Goal: Task Accomplishment & Management: Manage account settings

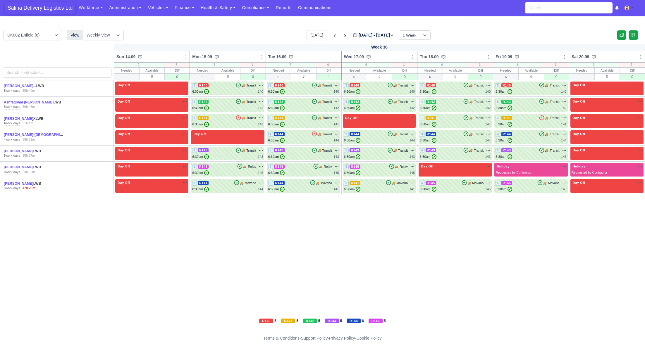
click at [25, 6] on span "Saliha Delivery Logistics Ltd" at bounding box center [40, 8] width 71 height 12
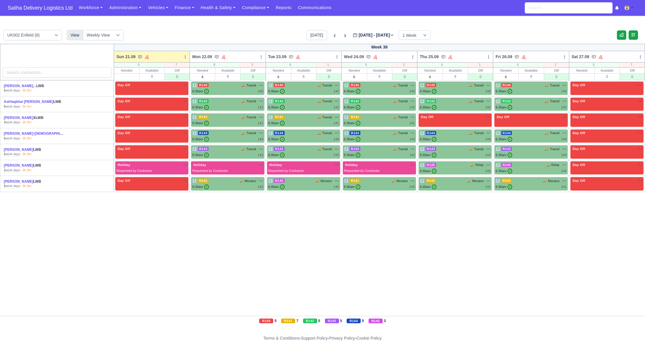
drag, startPoint x: 59, startPoint y: 11, endPoint x: 59, endPoint y: 18, distance: 6.4
click at [59, 11] on span "Saliha Delivery Logistics Ltd" at bounding box center [40, 8] width 71 height 12
click at [181, 8] on link "Finance" at bounding box center [184, 7] width 26 height 11
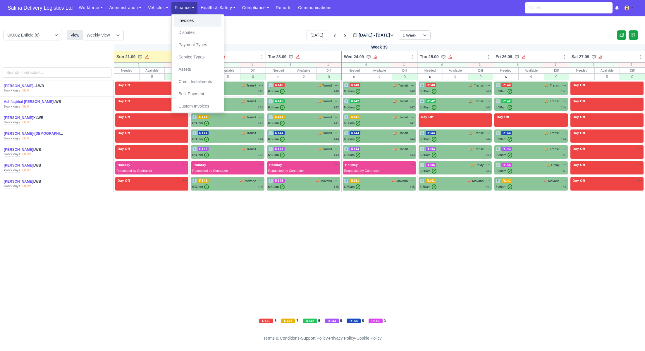
click at [185, 18] on link "Invoices" at bounding box center [197, 21] width 47 height 12
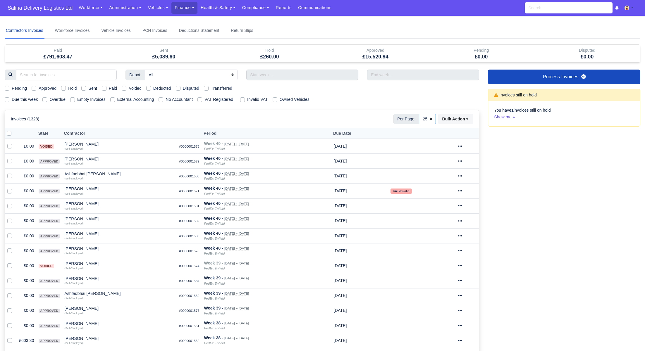
click at [432, 117] on select "10 25 50" at bounding box center [427, 119] width 17 height 11
select select "50"
click at [419, 114] on select "10 25 50" at bounding box center [427, 119] width 17 height 11
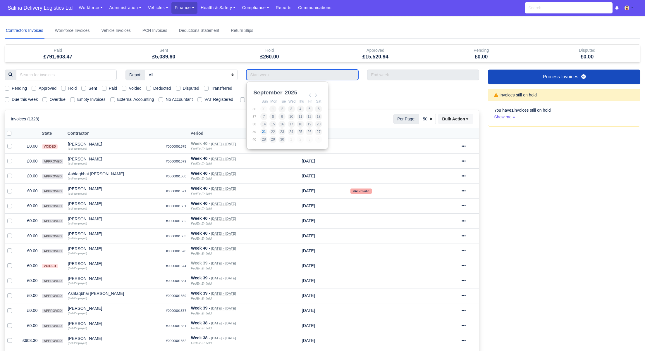
click at [269, 75] on input "Use the arrow keys to pick a date" at bounding box center [302, 75] width 112 height 11
type input "17/08/2025 - 23/08/2025"
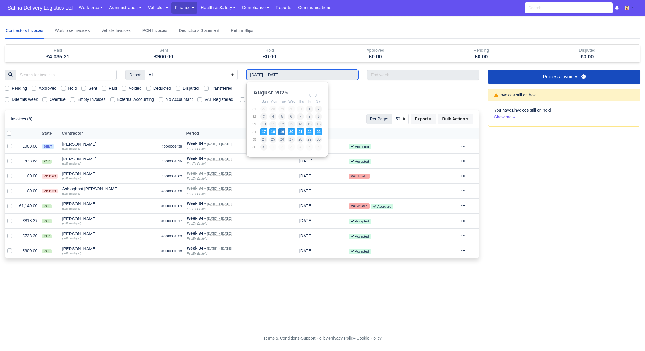
click at [290, 71] on input "17/08/2025 - 23/08/2025" at bounding box center [302, 75] width 112 height 11
type input "24/08/2025 - 30/08/2025"
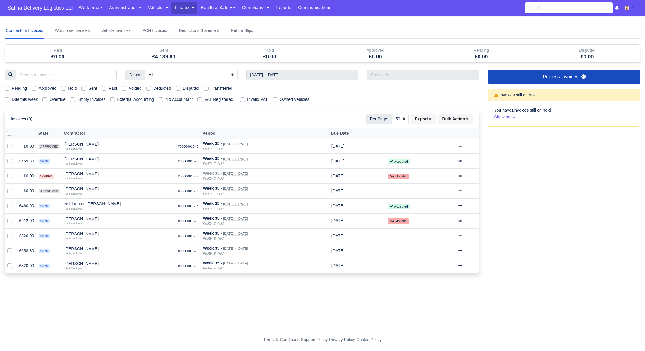
click at [39, 88] on label "Approved" at bounding box center [48, 88] width 18 height 7
click at [36, 88] on input "Approved" at bounding box center [34, 87] width 5 height 5
checkbox input "true"
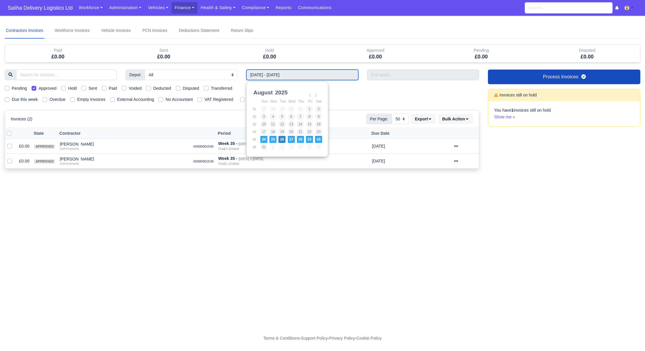
click at [260, 78] on input "24/08/2025 - 30/08/2025" at bounding box center [302, 75] width 112 height 11
type input "17/08/2025 - 23/08/2025"
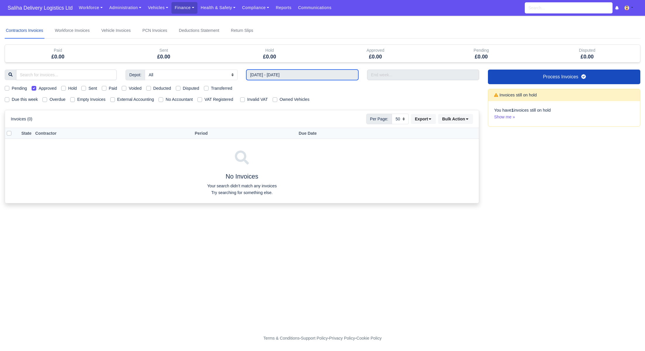
click at [276, 76] on input "17/08/2025 - 23/08/2025" at bounding box center [302, 75] width 112 height 11
click at [277, 125] on td "11" at bounding box center [273, 125] width 9 height 8
click at [275, 74] on input "17/08/2025 - 23/08/2025" at bounding box center [302, 75] width 112 height 11
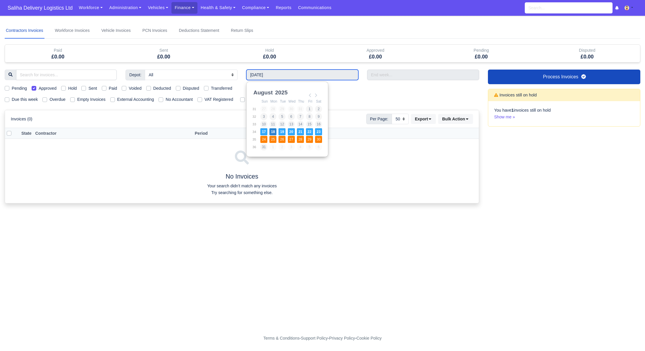
type input "24/08/2025 - 30/08/2025"
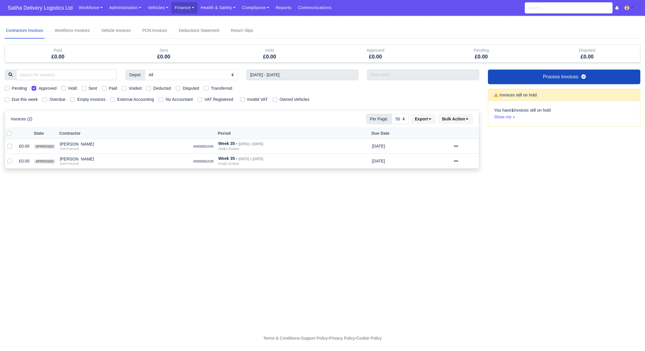
click at [39, 88] on label "Approved" at bounding box center [48, 88] width 18 height 7
click at [36, 88] on input "Approved" at bounding box center [34, 87] width 5 height 5
checkbox input "false"
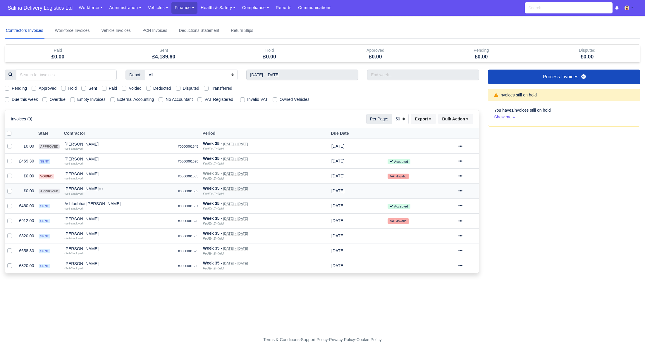
click at [14, 188] on label at bounding box center [14, 188] width 0 height 0
click at [8, 190] on input "checkbox" at bounding box center [9, 190] width 5 height 5
checkbox input "true"
click at [463, 191] on icon at bounding box center [461, 191] width 4 height 1
click at [439, 241] on button "Void" at bounding box center [446, 240] width 52 height 9
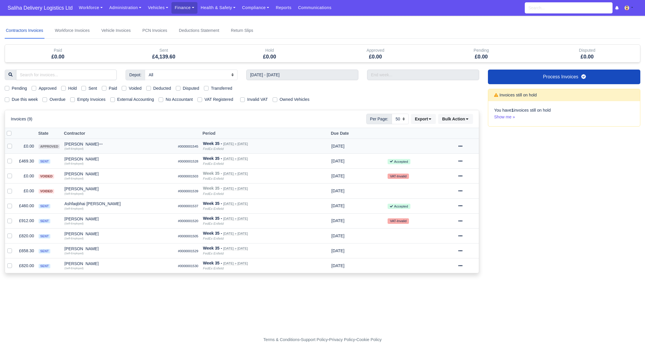
click at [6, 144] on td at bounding box center [11, 146] width 12 height 15
click at [14, 143] on label at bounding box center [14, 143] width 0 height 0
click at [9, 146] on input "checkbox" at bounding box center [9, 145] width 5 height 5
checkbox input "true"
click at [463, 144] on icon at bounding box center [461, 146] width 4 height 4
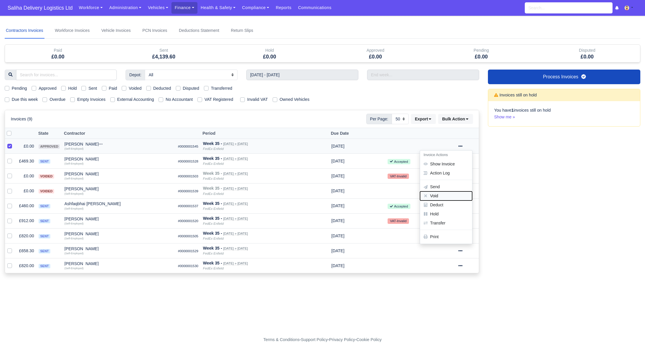
click at [445, 194] on button "Void" at bounding box center [446, 196] width 52 height 9
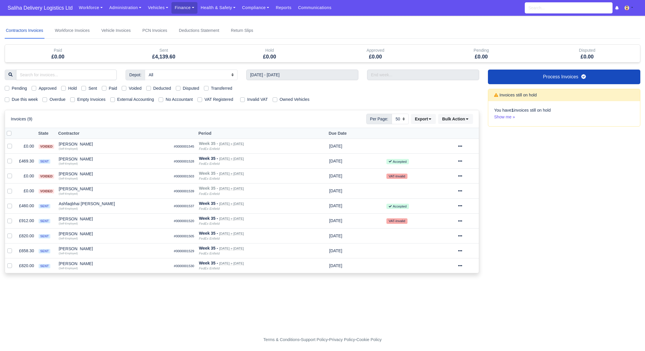
click at [88, 88] on label "Sent" at bounding box center [92, 88] width 8 height 7
click at [85, 88] on input "Sent" at bounding box center [83, 87] width 5 height 5
checkbox input "true"
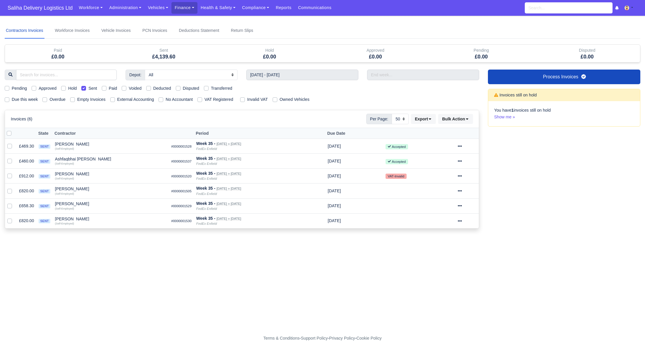
click at [88, 88] on label "Sent" at bounding box center [92, 88] width 8 height 7
click at [85, 88] on input "Sent" at bounding box center [83, 87] width 5 height 5
checkbox input "false"
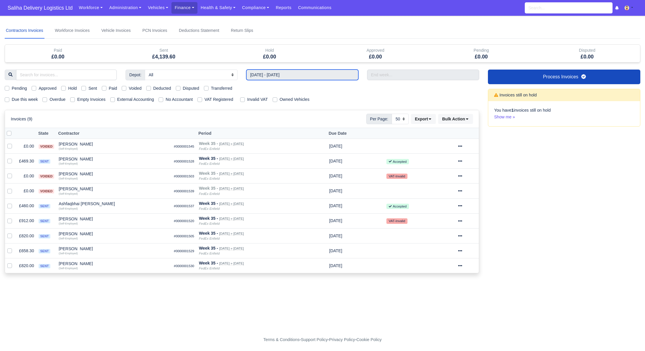
click at [314, 78] on input "24/08/2025 - 30/08/2025" at bounding box center [302, 75] width 112 height 11
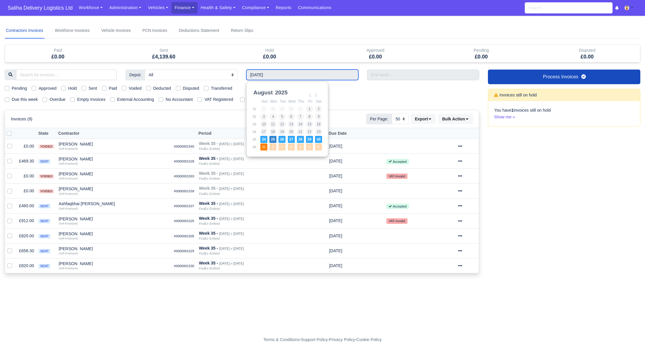
type input "31/08/2025 - 06/09/2025"
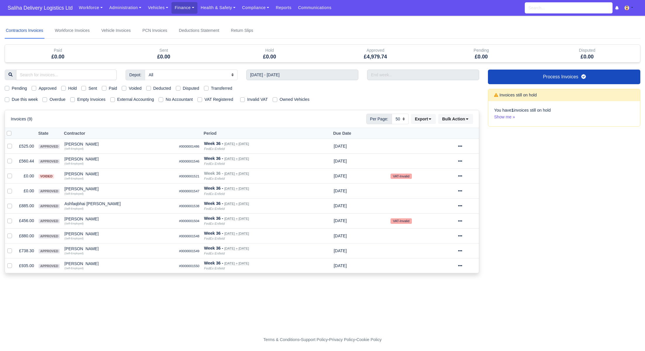
click at [39, 88] on label "Approved" at bounding box center [48, 88] width 18 height 7
click at [34, 88] on input "Approved" at bounding box center [34, 87] width 5 height 5
checkbox input "true"
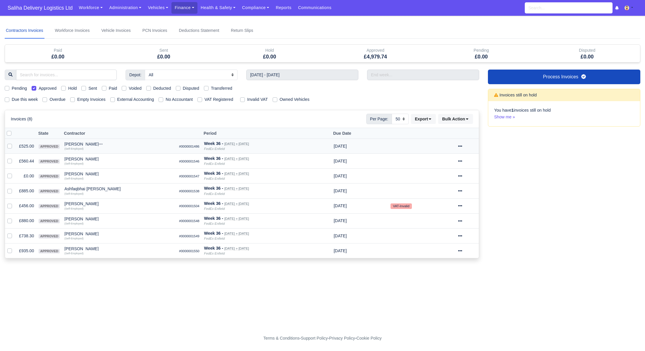
click at [462, 144] on icon at bounding box center [460, 146] width 4 height 4
click at [457, 164] on link "Show Invoice" at bounding box center [446, 164] width 52 height 9
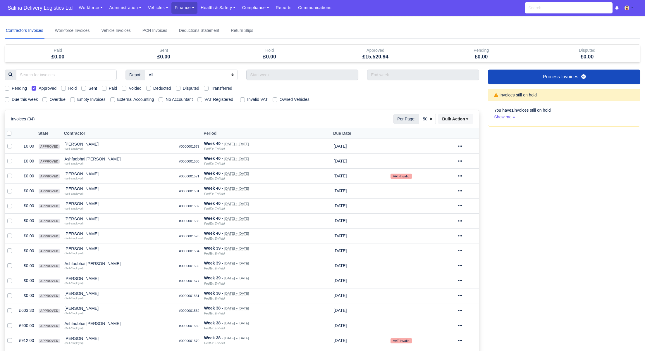
select select "50"
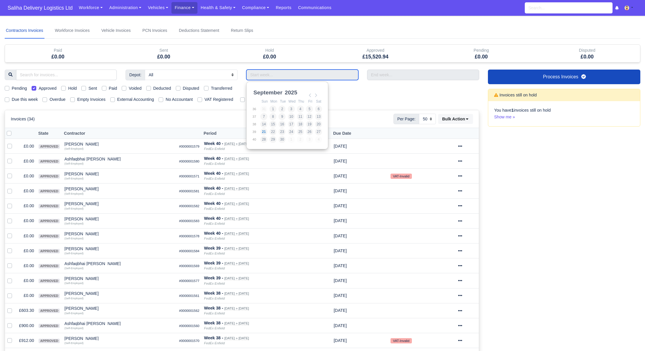
click at [294, 71] on input "Use the arrow keys to pick a date" at bounding box center [302, 75] width 112 height 11
type input "[DATE] - [DATE]"
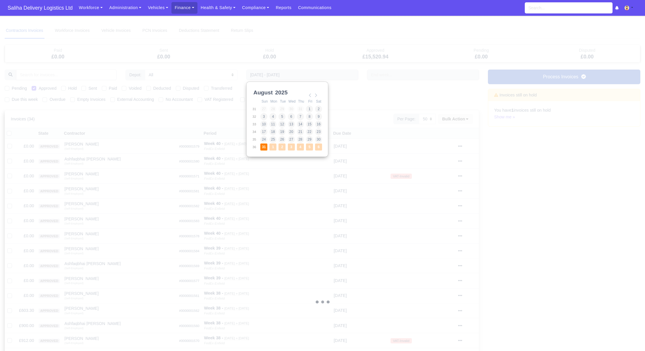
select select "25"
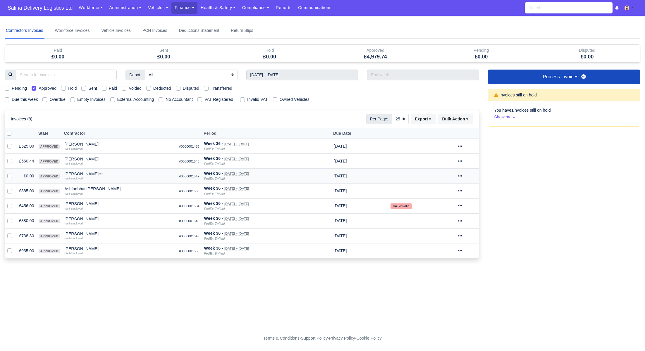
click at [14, 173] on label at bounding box center [14, 173] width 0 height 0
click at [11, 176] on input "checkbox" at bounding box center [9, 175] width 5 height 5
checkbox input "true"
click at [467, 175] on div at bounding box center [467, 176] width 18 height 7
click at [440, 227] on button "Void" at bounding box center [446, 226] width 52 height 9
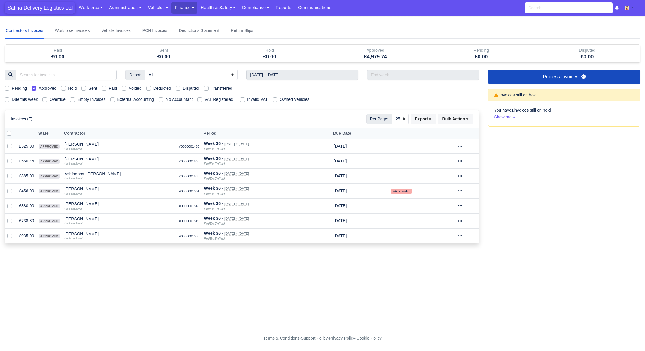
click at [43, 4] on span "Saliha Delivery Logistics Ltd" at bounding box center [40, 8] width 71 height 12
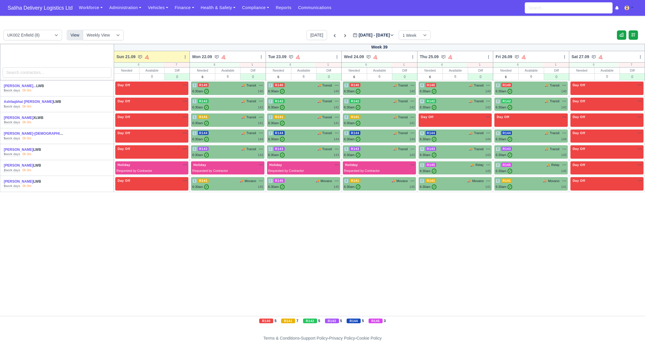
click at [334, 35] on div "[DATE] [DATE] - [DATE] [DATE] 1 Week 2 Weeks 3 Weeks 4 Weeks" at bounding box center [369, 35] width 124 height 10
click at [342, 35] on icon at bounding box center [345, 36] width 6 height 6
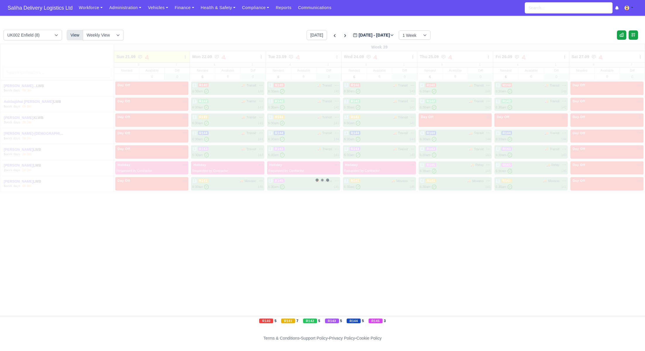
type input "2025-09-28"
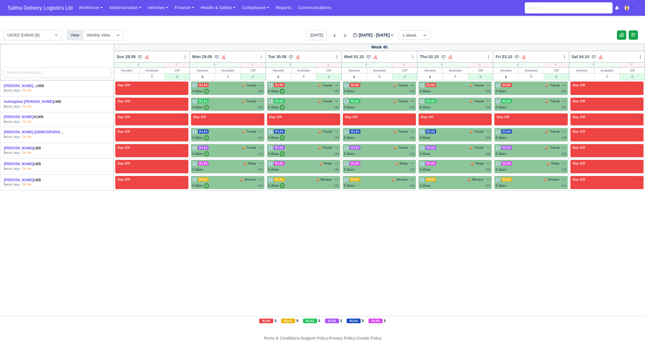
click at [342, 35] on icon at bounding box center [345, 36] width 6 height 6
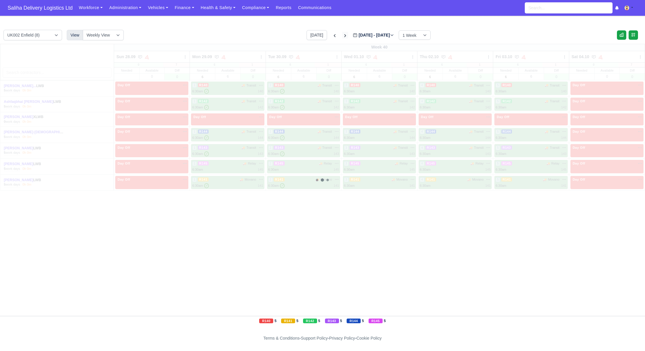
type input "2025-10-05"
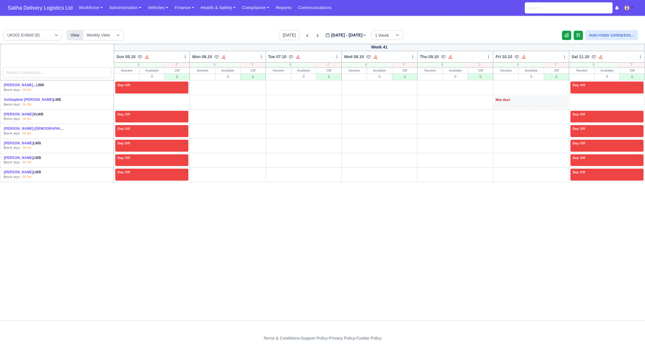
drag, startPoint x: 185, startPoint y: 100, endPoint x: 193, endPoint y: 99, distance: 8.0
click at [185, 100] on link "O" at bounding box center [181, 98] width 15 height 5
click at [558, 98] on link "O" at bounding box center [560, 98] width 15 height 5
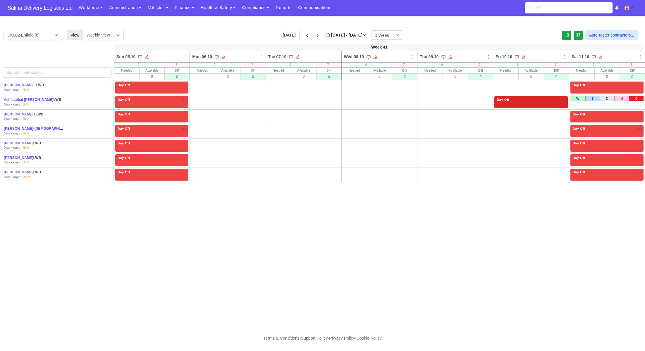
click at [637, 100] on link "O" at bounding box center [636, 98] width 15 height 5
click at [532, 102] on div "Day Off Available" at bounding box center [531, 99] width 71 height 5
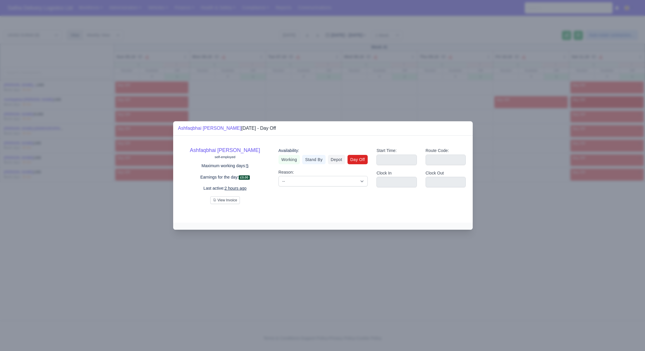
drag, startPoint x: 288, startPoint y: 162, endPoint x: 292, endPoint y: 172, distance: 11.3
click at [288, 162] on link "Working" at bounding box center [289, 159] width 21 height 9
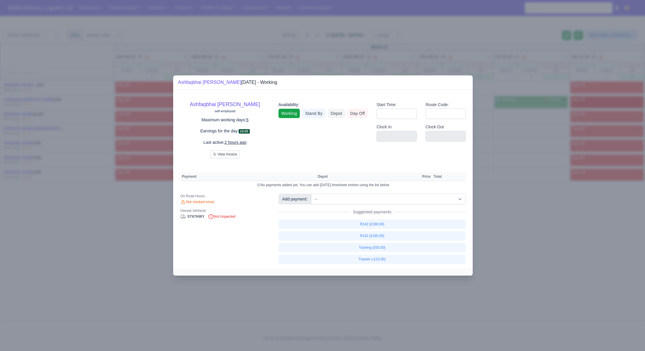
click at [100, 233] on div at bounding box center [322, 175] width 645 height 351
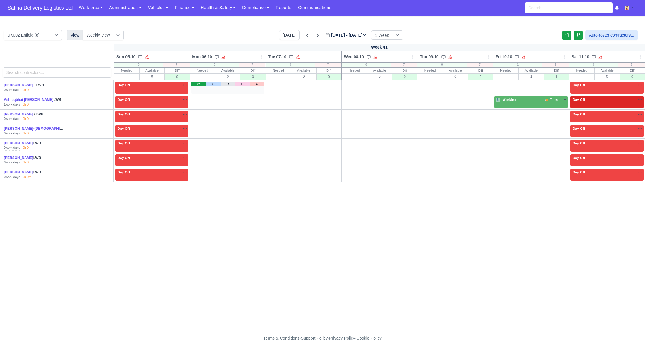
click at [198, 85] on link "W" at bounding box center [198, 84] width 15 height 5
click at [200, 99] on link "W" at bounding box center [198, 98] width 15 height 5
click at [260, 113] on link "O" at bounding box center [257, 113] width 15 height 5
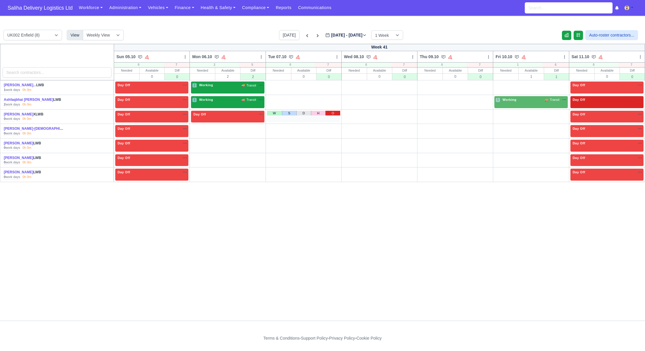
click at [339, 113] on link "O" at bounding box center [332, 113] width 15 height 5
click at [411, 113] on link "O" at bounding box center [409, 113] width 15 height 5
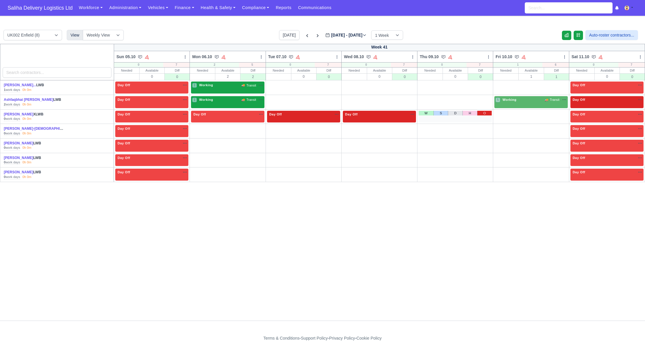
click at [487, 115] on link "O" at bounding box center [484, 113] width 15 height 5
click at [563, 112] on link "O" at bounding box center [560, 113] width 15 height 5
click at [202, 126] on link "W" at bounding box center [198, 127] width 15 height 5
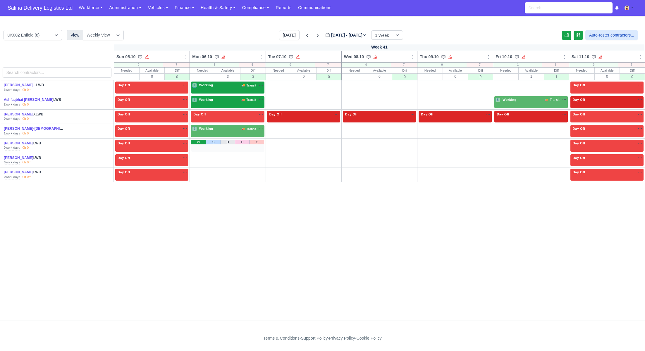
click at [200, 142] on link "W" at bounding box center [198, 142] width 15 height 5
click at [196, 157] on link "W" at bounding box center [198, 157] width 15 height 5
click at [198, 171] on link "W" at bounding box center [198, 171] width 15 height 5
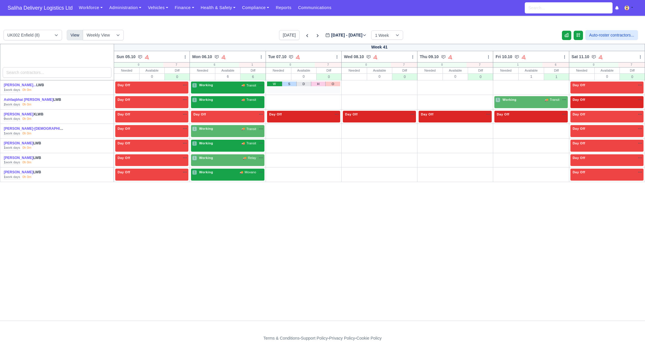
click at [276, 83] on link "W" at bounding box center [274, 84] width 15 height 5
click at [275, 100] on link "W" at bounding box center [274, 98] width 15 height 5
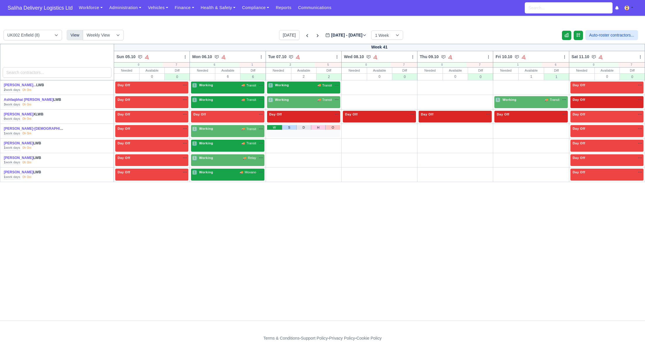
click at [276, 128] on link "W" at bounding box center [274, 127] width 15 height 5
click at [276, 143] on link "W" at bounding box center [274, 142] width 15 height 5
drag, startPoint x: 274, startPoint y: 157, endPoint x: 279, endPoint y: 165, distance: 9.2
click at [274, 157] on link "W" at bounding box center [274, 157] width 15 height 5
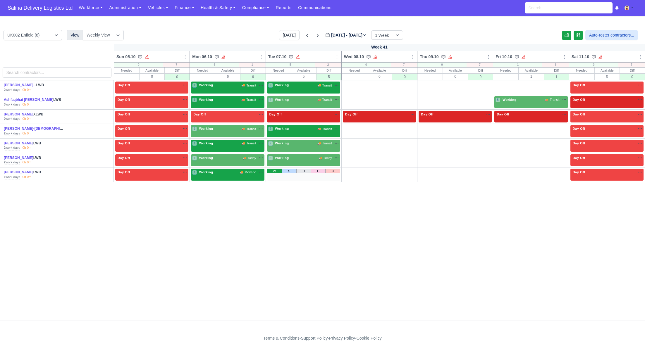
click at [272, 171] on link "W" at bounding box center [274, 171] width 15 height 5
click at [349, 85] on link "W" at bounding box center [350, 84] width 15 height 5
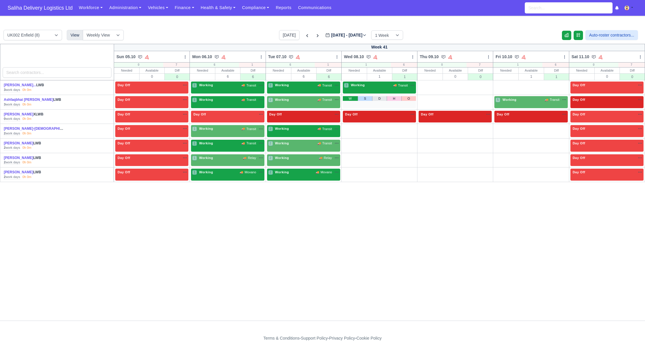
click at [350, 98] on link "W" at bounding box center [350, 98] width 15 height 5
click at [351, 128] on link "W" at bounding box center [350, 127] width 15 height 5
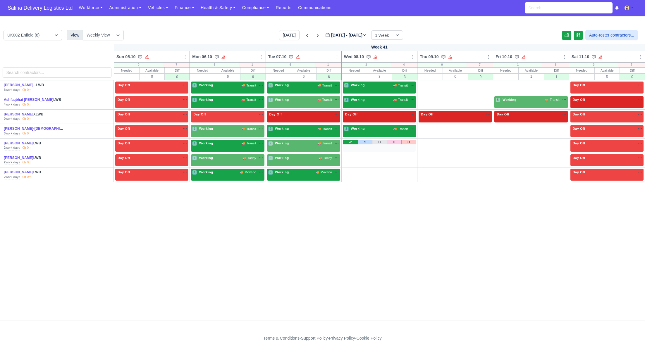
click at [350, 141] on link "W" at bounding box center [350, 142] width 15 height 5
click at [350, 157] on link "W" at bounding box center [350, 157] width 15 height 5
click at [352, 173] on div "W S D H O" at bounding box center [379, 175] width 73 height 12
click at [353, 171] on link "W" at bounding box center [350, 171] width 15 height 5
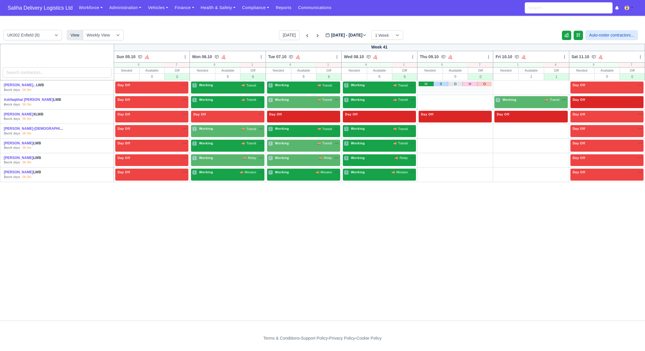
click at [427, 83] on link "W" at bounding box center [426, 84] width 15 height 5
click at [428, 99] on link "W" at bounding box center [426, 98] width 15 height 5
drag, startPoint x: 502, startPoint y: 83, endPoint x: 505, endPoint y: 89, distance: 7.3
click at [502, 83] on link "W" at bounding box center [502, 84] width 15 height 5
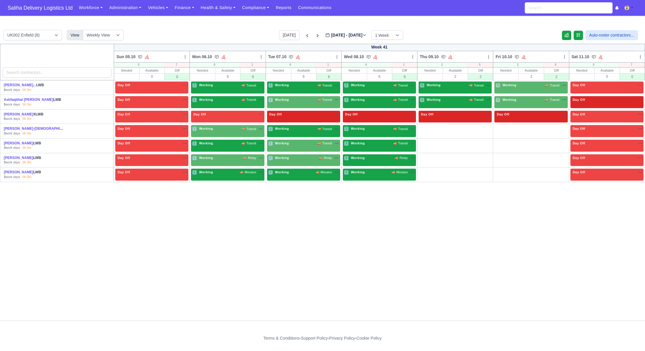
click at [424, 127] on link "W" at bounding box center [426, 127] width 15 height 5
click at [503, 125] on link "W" at bounding box center [502, 127] width 15 height 5
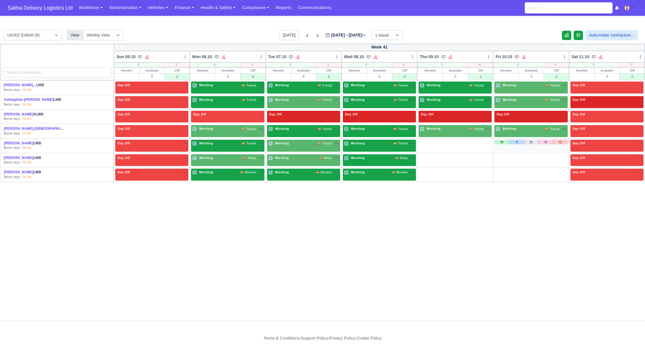
click at [503, 145] on div "W S D H O" at bounding box center [531, 146] width 73 height 12
click at [503, 143] on link "W" at bounding box center [502, 142] width 15 height 5
click at [425, 141] on link "W" at bounding box center [426, 142] width 15 height 5
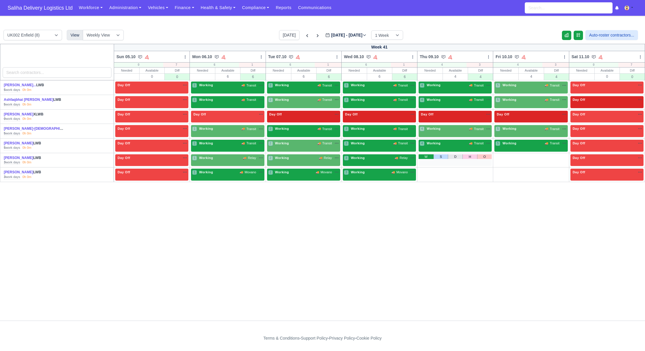
click at [423, 155] on link "W" at bounding box center [426, 157] width 15 height 5
click at [503, 155] on link "W" at bounding box center [502, 157] width 15 height 5
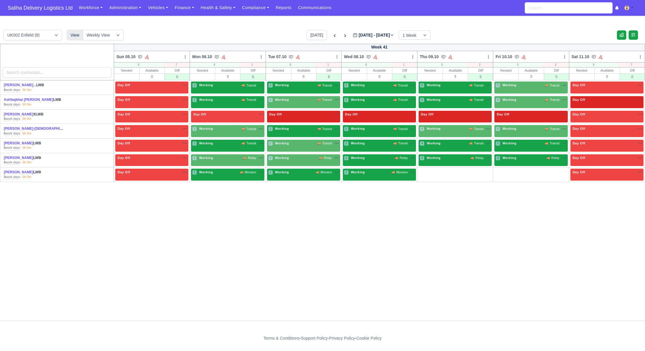
click at [502, 171] on link "W" at bounding box center [502, 171] width 15 height 5
click at [429, 169] on link "W" at bounding box center [426, 171] width 15 height 5
click at [224, 87] on div "1 Working 🚚 Transit" at bounding box center [227, 85] width 71 height 5
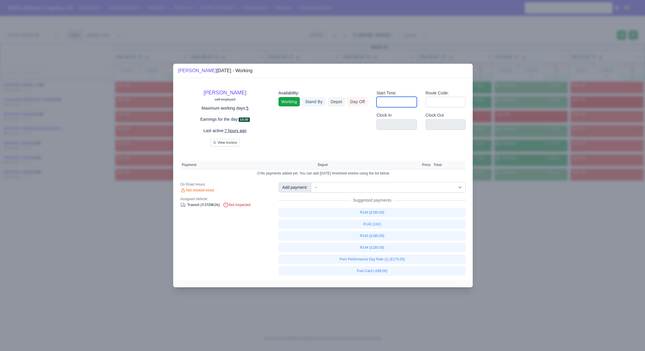
click at [389, 104] on input "Start Time:" at bounding box center [397, 102] width 40 height 11
type input "06:30"
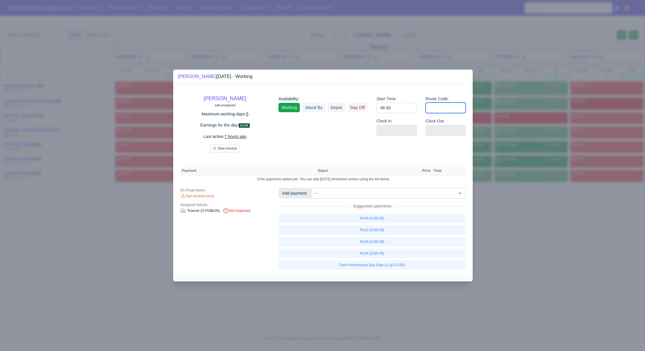
click at [446, 105] on input "Route Code:" at bounding box center [446, 108] width 40 height 11
type input "140"
drag, startPoint x: 508, startPoint y: 198, endPoint x: 490, endPoint y: 181, distance: 24.8
click at [508, 198] on div at bounding box center [322, 175] width 645 height 351
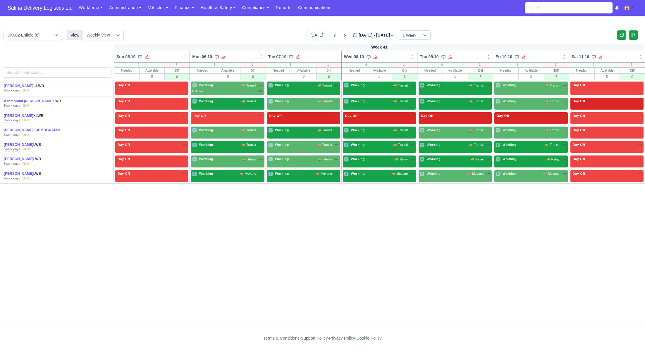
click at [285, 86] on span "Working" at bounding box center [282, 85] width 16 height 4
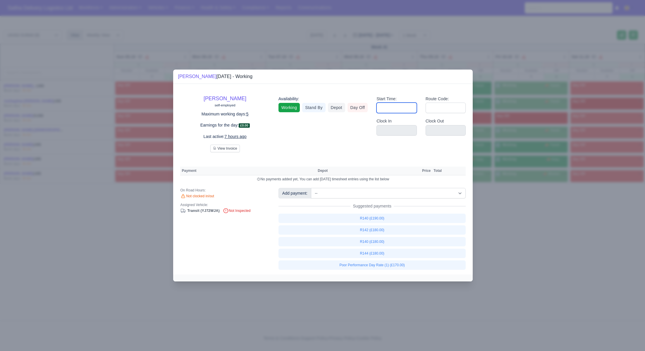
drag, startPoint x: 390, startPoint y: 110, endPoint x: 393, endPoint y: 113, distance: 5.0
click at [390, 110] on input "Start Time:" at bounding box center [397, 108] width 40 height 11
type input "06:30"
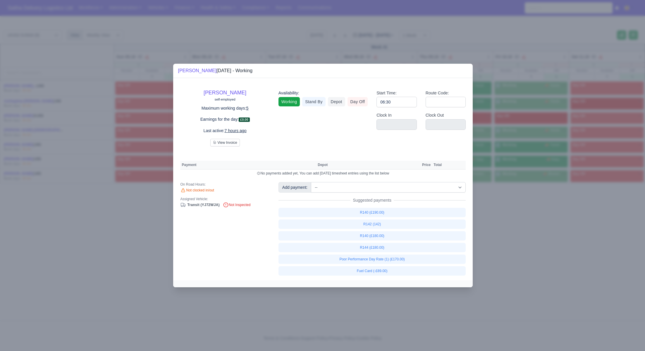
click at [441, 110] on div "Route Code:" at bounding box center [445, 101] width 49 height 23
click at [457, 104] on input "Route Code:" at bounding box center [446, 102] width 40 height 11
type input "140"
drag, startPoint x: 552, startPoint y: 250, endPoint x: 487, endPoint y: 187, distance: 90.9
click at [552, 249] on div at bounding box center [322, 175] width 645 height 351
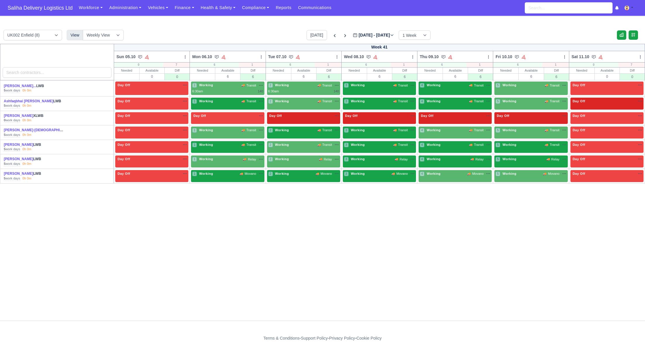
click at [368, 88] on div "3 Working 🚚 Transit" at bounding box center [379, 86] width 71 height 6
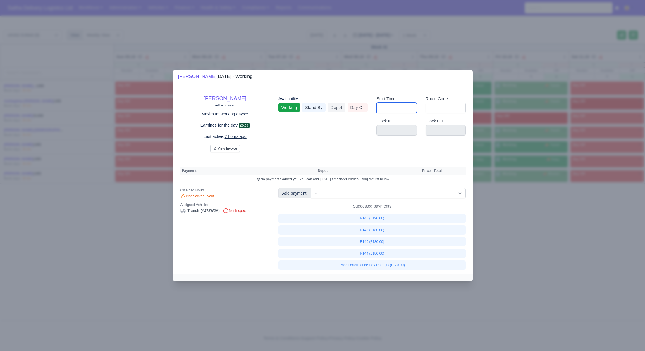
drag, startPoint x: 400, startPoint y: 108, endPoint x: 402, endPoint y: 114, distance: 6.2
click at [400, 108] on input "Start Time:" at bounding box center [397, 108] width 40 height 11
type input "06:30"
drag, startPoint x: 444, startPoint y: 107, endPoint x: 436, endPoint y: 97, distance: 12.3
click at [444, 107] on input "Route Code:" at bounding box center [446, 108] width 40 height 11
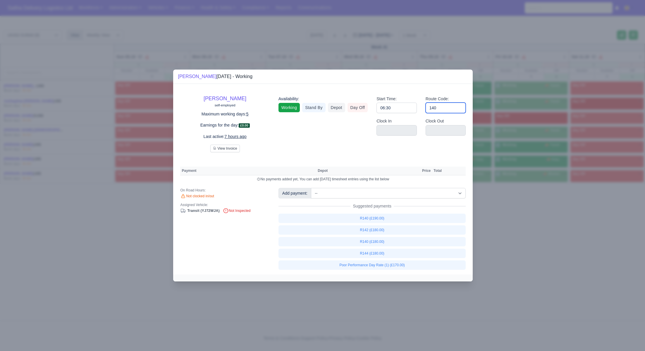
type input "140"
drag, startPoint x: 516, startPoint y: 210, endPoint x: 514, endPoint y: 207, distance: 3.6
click at [515, 209] on div at bounding box center [322, 175] width 645 height 351
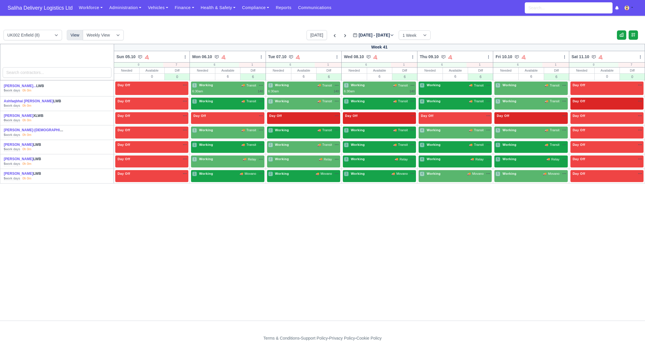
click at [443, 90] on div "4 Working 🚚 Transit" at bounding box center [455, 88] width 73 height 13
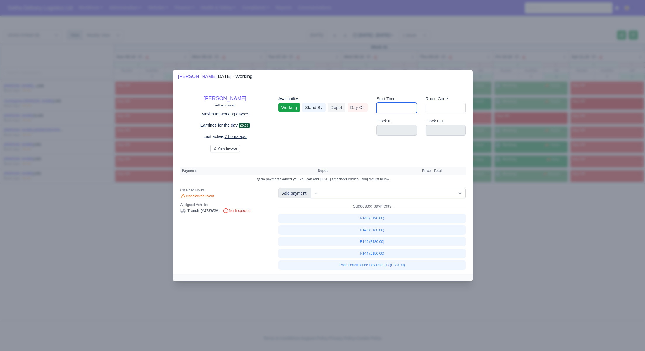
drag, startPoint x: 404, startPoint y: 112, endPoint x: 406, endPoint y: 115, distance: 3.1
click at [406, 115] on div "Start Time:" at bounding box center [396, 107] width 49 height 23
type input "06:30"
click at [448, 105] on input "Route Code:" at bounding box center [446, 108] width 40 height 11
type input "140"
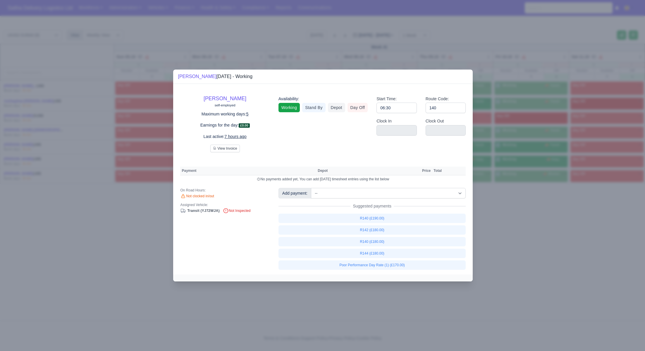
click at [507, 89] on div at bounding box center [322, 175] width 645 height 351
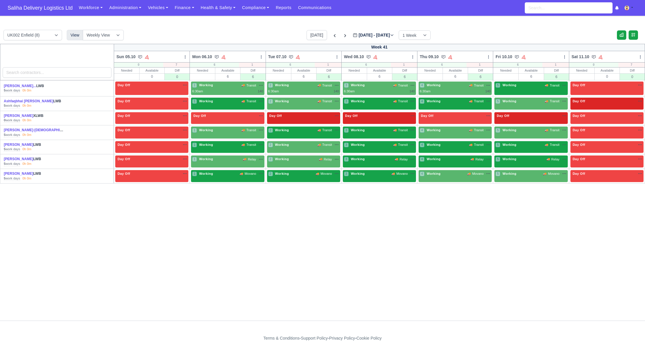
click at [514, 89] on div "5 Working 🚚 Transit" at bounding box center [531, 88] width 73 height 13
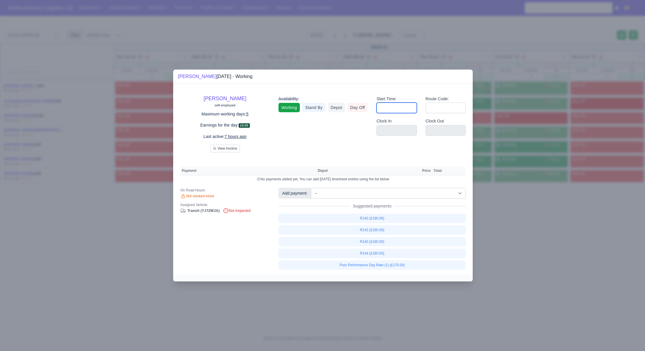
drag, startPoint x: 391, startPoint y: 106, endPoint x: 396, endPoint y: 113, distance: 8.8
click at [391, 106] on input "Start Time:" at bounding box center [397, 108] width 40 height 11
type input "06:30"
click at [445, 111] on input "Route Code:" at bounding box center [446, 108] width 40 height 11
type input "140"
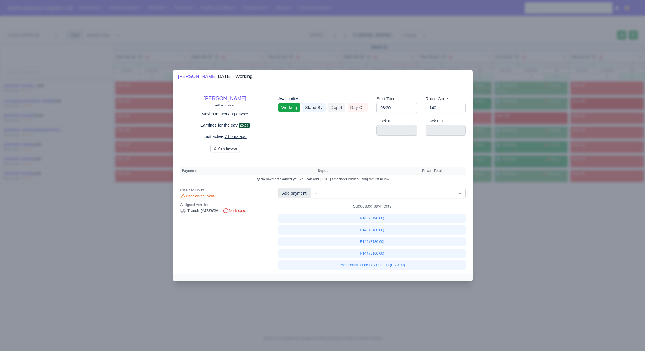
click at [508, 224] on div at bounding box center [322, 175] width 645 height 351
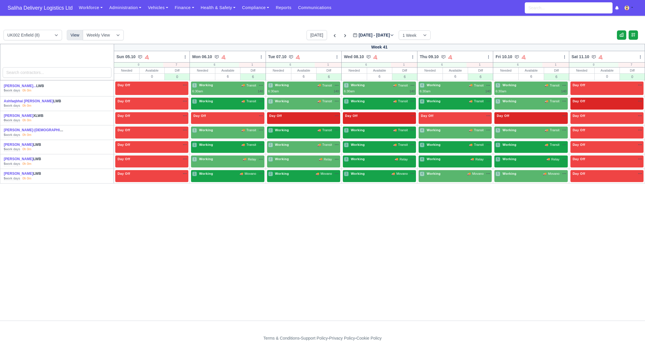
click at [216, 102] on div "1 Working 🚚 Transit" at bounding box center [227, 101] width 71 height 5
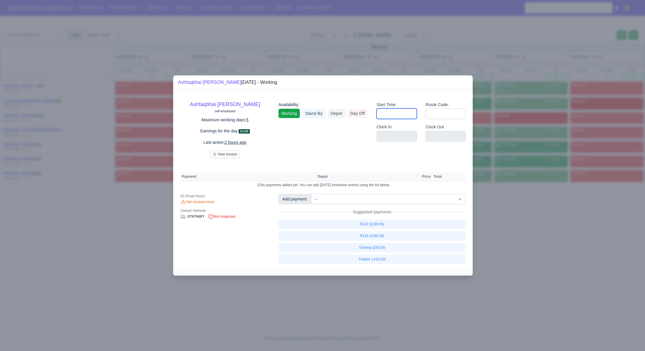
click at [395, 114] on input "Start Time:" at bounding box center [397, 114] width 40 height 11
type input "06:30"
click at [442, 114] on input "Route Code:" at bounding box center [446, 114] width 40 height 11
type input "142"
drag, startPoint x: 512, startPoint y: 211, endPoint x: 501, endPoint y: 184, distance: 28.8
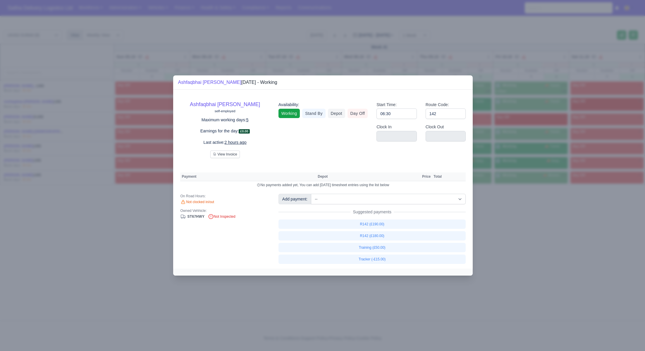
click at [512, 211] on div at bounding box center [322, 175] width 645 height 351
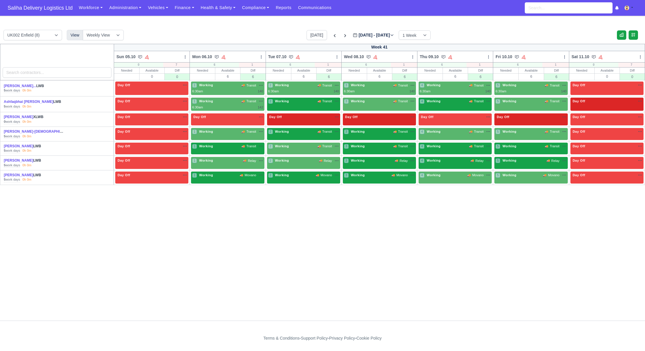
click at [320, 100] on div "🚚 Transit na time-off" at bounding box center [329, 101] width 22 height 5
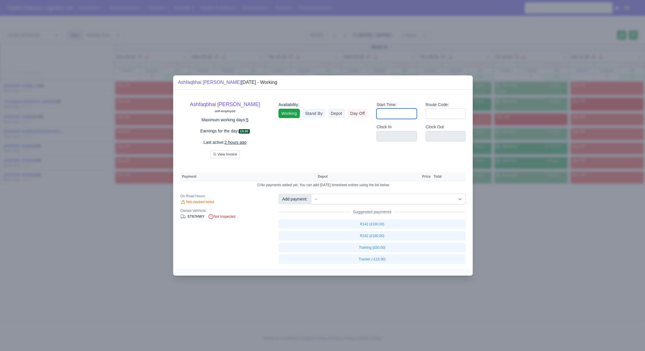
click at [407, 114] on input "Start Time:" at bounding box center [397, 114] width 40 height 11
type input "06:30"
click at [440, 115] on input "Route Code:" at bounding box center [446, 114] width 40 height 11
type input "140"
drag, startPoint x: 536, startPoint y: 237, endPoint x: 531, endPoint y: 232, distance: 6.6
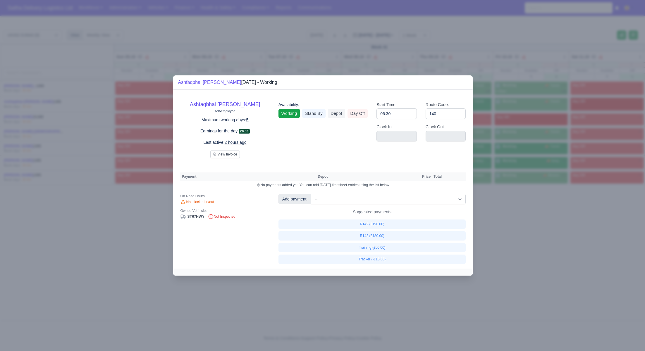
click at [536, 237] on div at bounding box center [322, 175] width 645 height 351
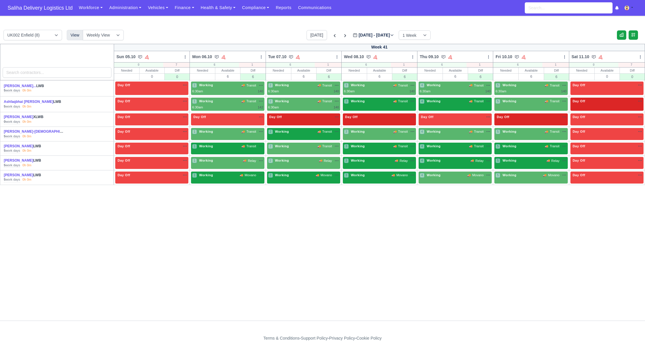
click at [383, 102] on div "3 Working 🚚 Transit" at bounding box center [379, 101] width 71 height 5
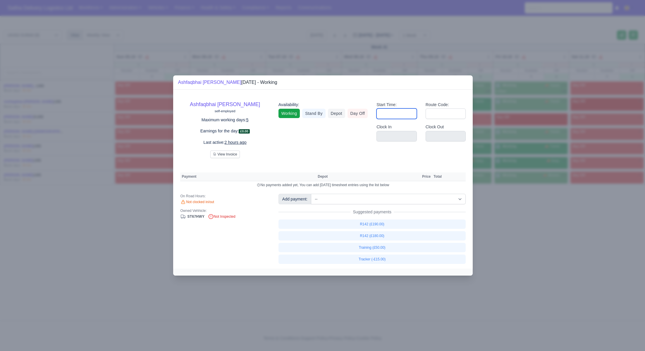
click at [400, 112] on input "Start Time:" at bounding box center [397, 114] width 40 height 11
type input "06:30"
click at [439, 115] on input "Route Code:" at bounding box center [446, 114] width 40 height 11
type input "140"
drag, startPoint x: 518, startPoint y: 230, endPoint x: 510, endPoint y: 197, distance: 34.6
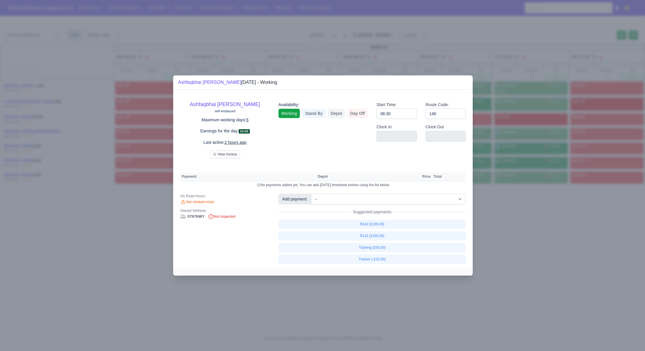
click at [518, 230] on div at bounding box center [322, 175] width 645 height 351
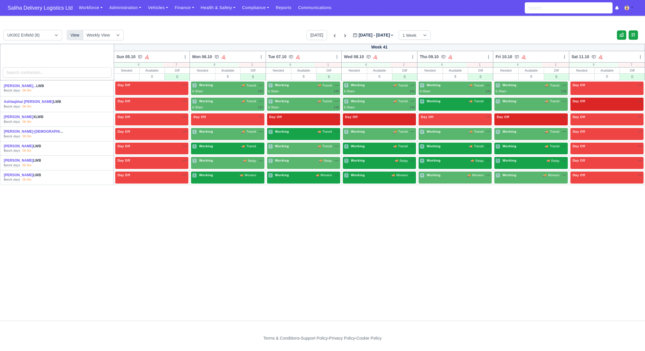
click at [469, 106] on div "4 Working 🚚 Transit" at bounding box center [455, 104] width 73 height 13
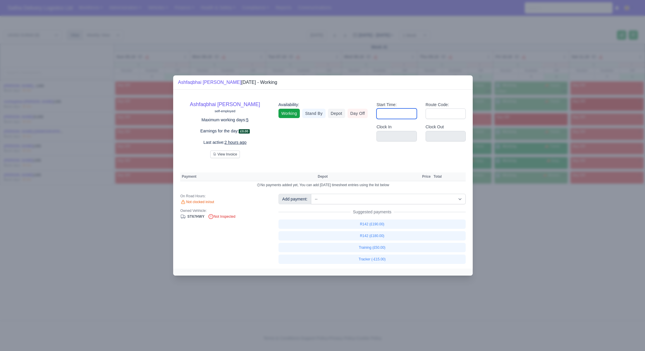
drag, startPoint x: 403, startPoint y: 114, endPoint x: 407, endPoint y: 120, distance: 7.3
click at [403, 114] on input "Start Time:" at bounding box center [397, 114] width 40 height 11
type input "06:30"
click at [456, 114] on input "Route Code:" at bounding box center [446, 114] width 40 height 11
type input "140"
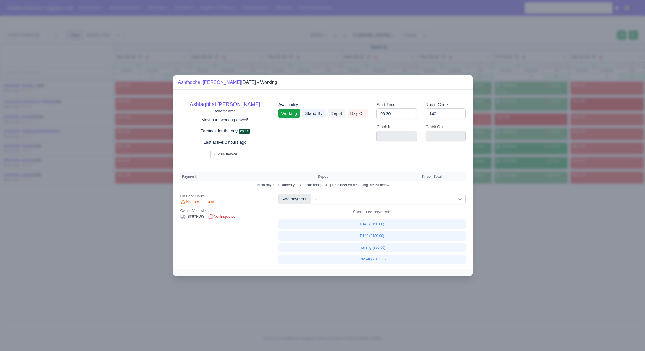
drag, startPoint x: 518, startPoint y: 240, endPoint x: 518, endPoint y: 231, distance: 8.8
click at [518, 239] on div at bounding box center [322, 175] width 645 height 351
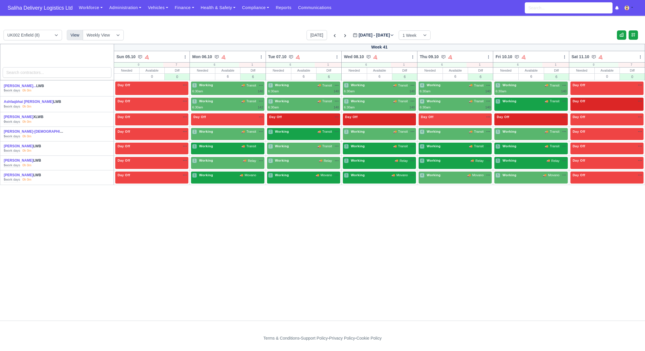
click at [526, 106] on div "5 Working 🚚 Transit" at bounding box center [531, 104] width 73 height 13
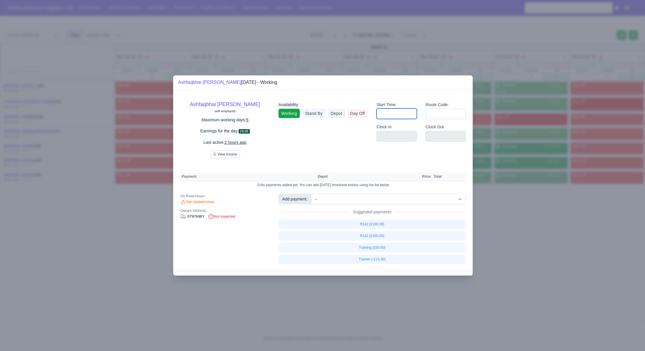
drag, startPoint x: 384, startPoint y: 112, endPoint x: 395, endPoint y: 118, distance: 13.2
click at [384, 112] on input "Start Time:" at bounding box center [397, 114] width 40 height 11
type input "06:30"
click at [441, 114] on input "Route Code:" at bounding box center [446, 114] width 40 height 11
type input "140"
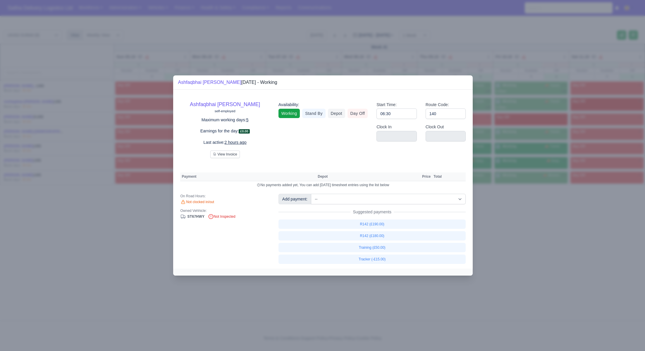
click at [529, 236] on div at bounding box center [322, 175] width 645 height 351
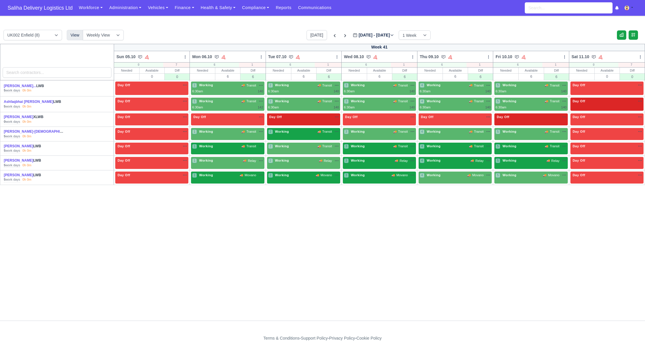
click at [229, 142] on td "1 Working 🚚 Transit" at bounding box center [228, 148] width 76 height 15
click at [229, 135] on div "1 Working 🚚 Transit" at bounding box center [227, 134] width 73 height 12
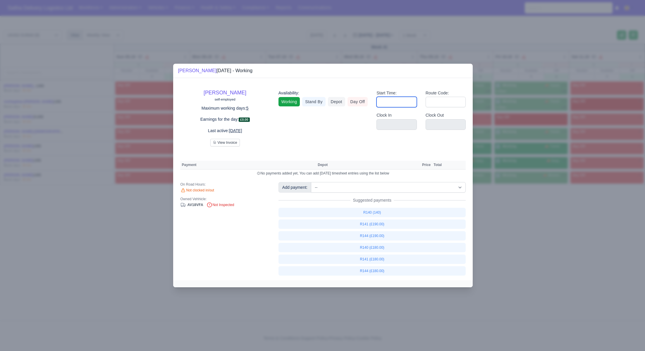
click at [392, 103] on input "Start Time:" at bounding box center [397, 102] width 40 height 11
type input "06:30"
click at [431, 100] on input "Route Code:" at bounding box center [446, 102] width 40 height 11
type input "144"
click at [540, 248] on div at bounding box center [322, 175] width 645 height 351
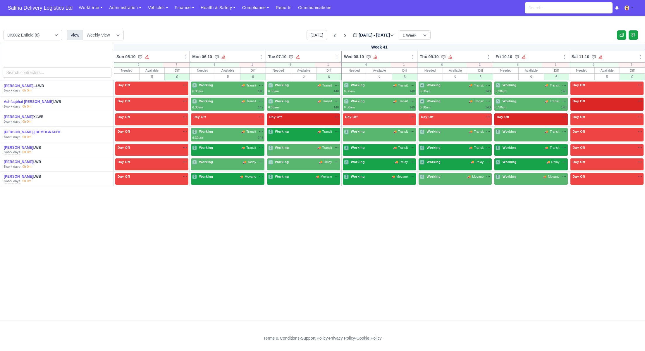
click at [309, 134] on div "2 Working 🚚 Transit" at bounding box center [303, 132] width 71 height 6
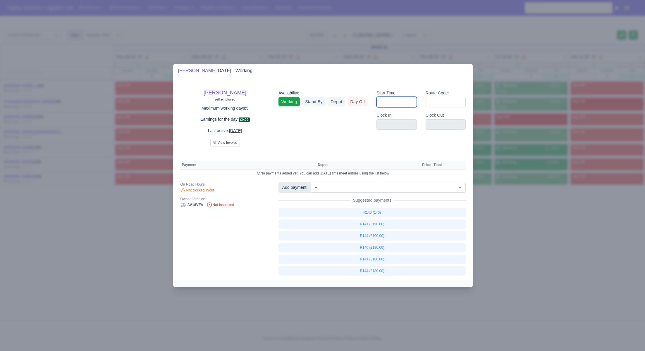
click at [391, 106] on input "Start Time:" at bounding box center [397, 102] width 40 height 11
type input "09:00"
drag, startPoint x: 398, startPoint y: 103, endPoint x: 377, endPoint y: 103, distance: 21.4
click at [377, 103] on input "09:00" at bounding box center [397, 102] width 40 height 11
type input "06:30"
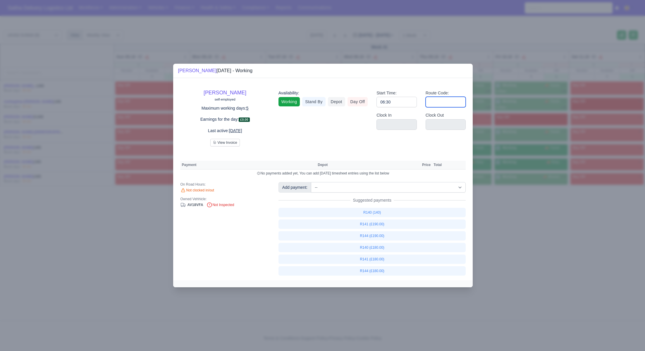
click at [441, 103] on input "Route Code:" at bounding box center [446, 102] width 40 height 11
type input "144"
click at [512, 210] on div at bounding box center [322, 175] width 645 height 351
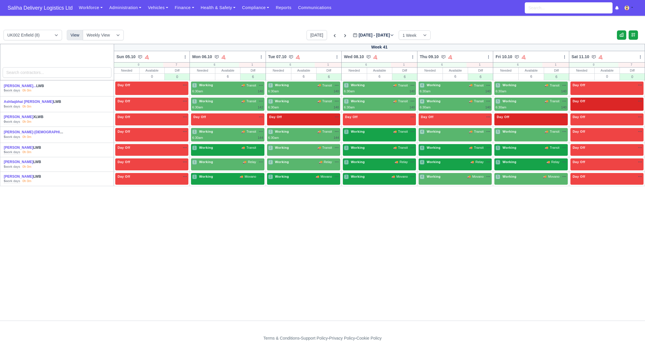
click at [388, 137] on div "3 Working 🚚 Transit" at bounding box center [379, 134] width 73 height 13
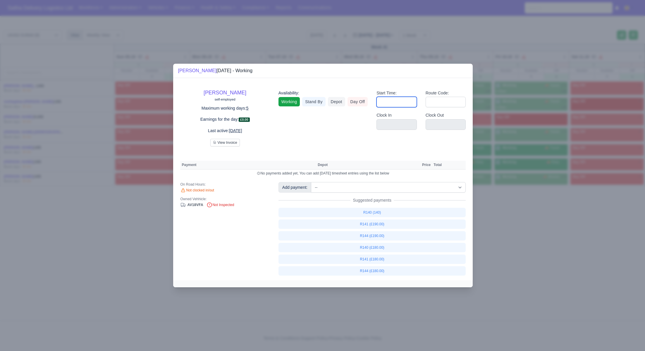
click at [401, 97] on input "Start Time:" at bounding box center [397, 102] width 40 height 11
type input "06:30"
click at [436, 101] on input "Route Code:" at bounding box center [446, 102] width 40 height 11
type input "144"
drag, startPoint x: 538, startPoint y: 201, endPoint x: 534, endPoint y: 197, distance: 6.0
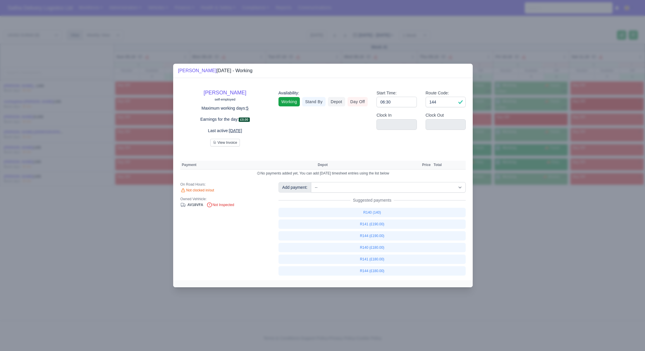
click at [538, 201] on div at bounding box center [322, 175] width 645 height 351
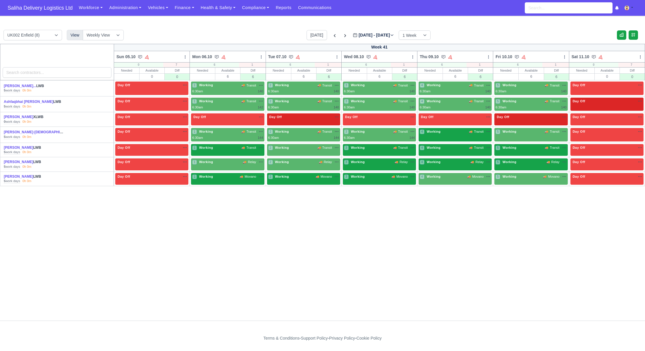
click at [452, 137] on div "4 Working 🚚 Transit" at bounding box center [455, 134] width 73 height 13
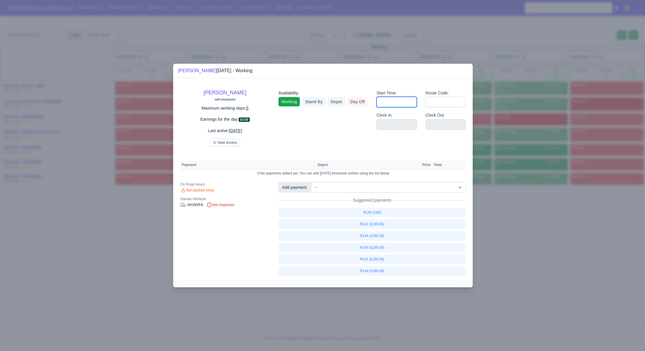
drag, startPoint x: 398, startPoint y: 103, endPoint x: 400, endPoint y: 108, distance: 5.9
click at [398, 103] on input "Start Time:" at bounding box center [397, 102] width 40 height 11
type input "06:30"
click at [436, 106] on input "Route Code:" at bounding box center [446, 102] width 40 height 11
type input "144"
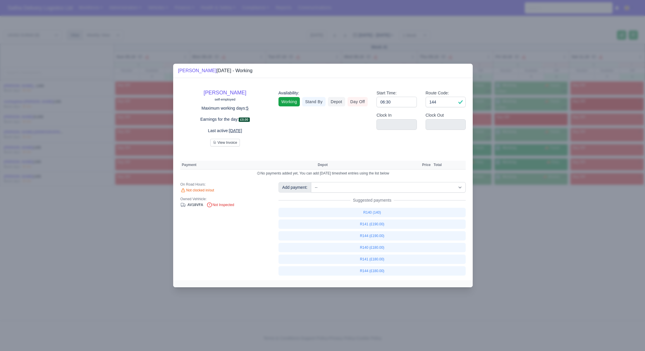
click at [552, 223] on div at bounding box center [322, 175] width 645 height 351
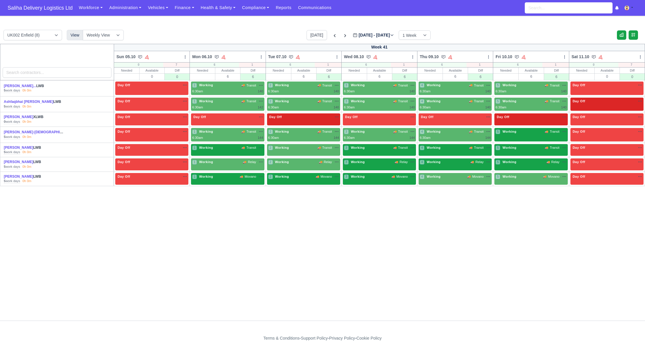
click at [529, 137] on div "5 Working 🚚 Transit" at bounding box center [531, 134] width 73 height 13
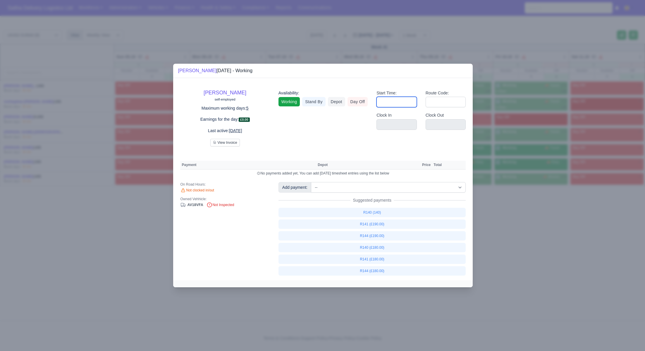
click at [405, 107] on input "Start Time:" at bounding box center [397, 102] width 40 height 11
type input "06:30"
click at [449, 106] on input "Route Code:" at bounding box center [446, 102] width 40 height 11
type input "144"
click at [597, 231] on div at bounding box center [322, 175] width 645 height 351
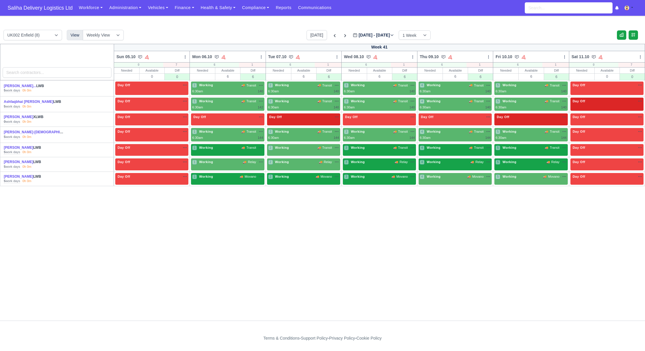
click at [222, 147] on div "1 Working 🚚 Transit" at bounding box center [227, 147] width 71 height 5
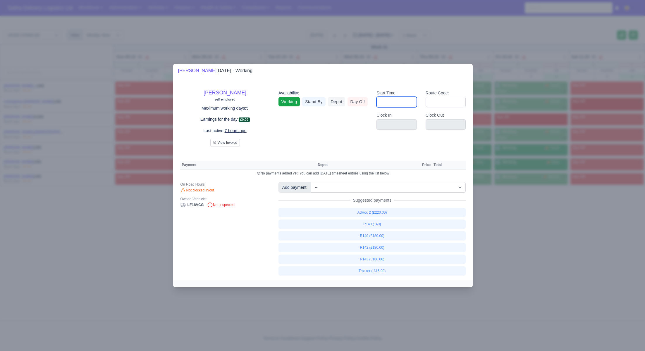
click at [394, 98] on input "Start Time:" at bounding box center [397, 102] width 40 height 11
type input "06:30"
click at [436, 101] on input "Route Code:" at bounding box center [446, 102] width 40 height 11
type input "145"
type input "143"
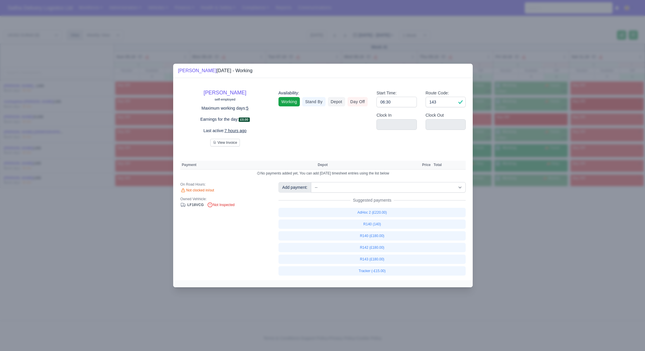
click at [495, 198] on div at bounding box center [322, 175] width 645 height 351
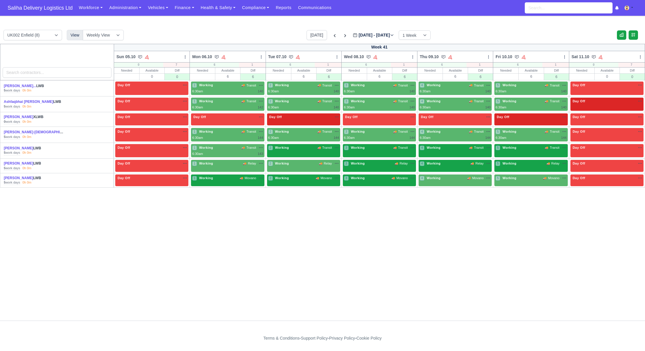
click at [306, 151] on div "2 Working 🚚 Transit" at bounding box center [303, 150] width 73 height 13
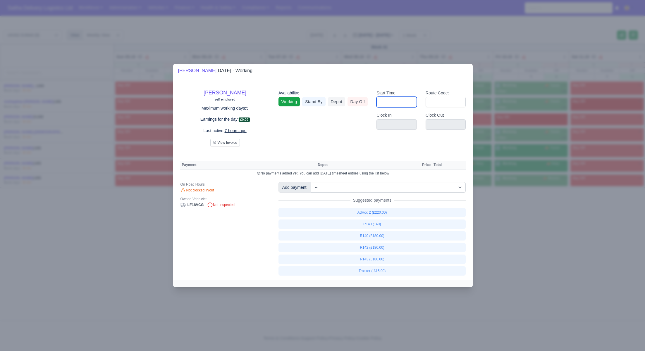
click at [403, 103] on input "Start Time:" at bounding box center [397, 102] width 40 height 11
type input "06:30"
click at [439, 103] on input "Route Code:" at bounding box center [446, 102] width 40 height 11
type input "143"
click at [524, 240] on div at bounding box center [322, 175] width 645 height 351
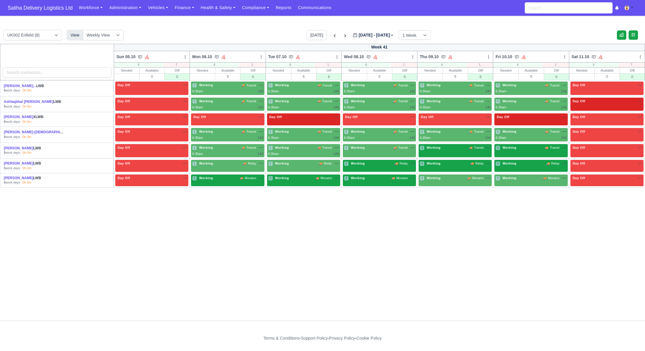
click at [384, 149] on div "3 Working 🚚 Transit" at bounding box center [379, 147] width 71 height 5
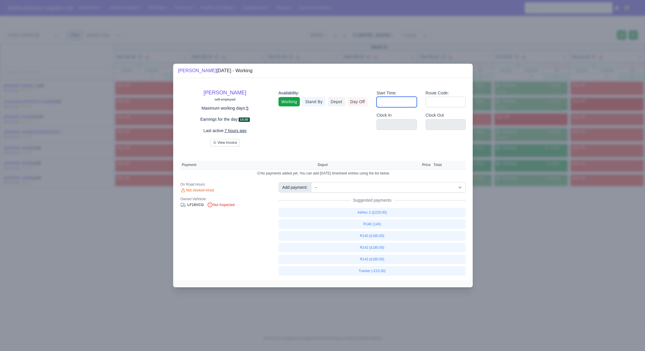
drag, startPoint x: 397, startPoint y: 102, endPoint x: 400, endPoint y: 105, distance: 5.0
click at [397, 102] on input "Start Time:" at bounding box center [397, 102] width 40 height 11
type input "06:30"
click at [440, 103] on input "Route Code:" at bounding box center [446, 102] width 40 height 11
type input "143"
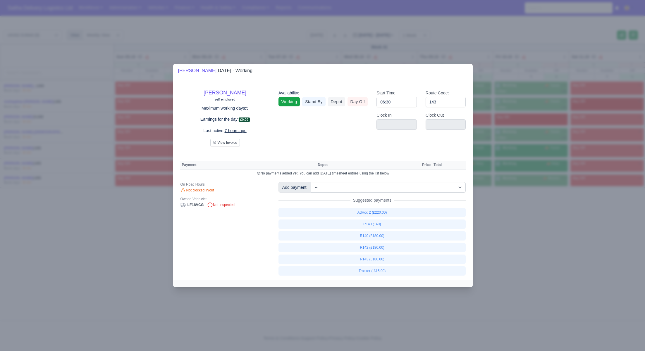
drag, startPoint x: 520, startPoint y: 235, endPoint x: 485, endPoint y: 196, distance: 53.3
click at [520, 235] on div at bounding box center [322, 175] width 645 height 351
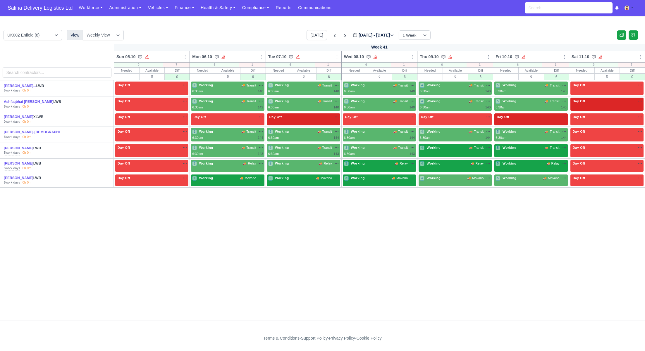
click at [446, 148] on div "4 Working 🚚 Transit" at bounding box center [455, 147] width 71 height 5
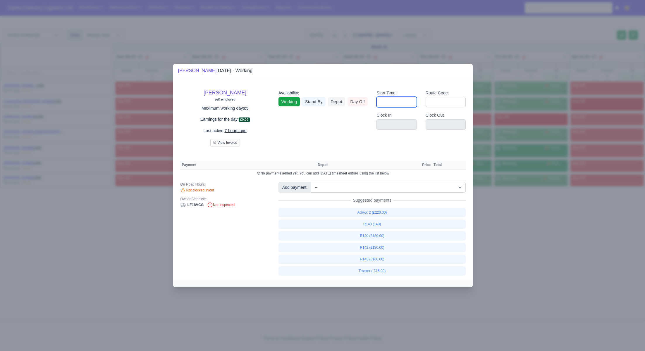
click at [410, 106] on input "Start Time:" at bounding box center [397, 102] width 40 height 11
type input "06:30"
click at [435, 102] on input "Route Code:" at bounding box center [446, 102] width 40 height 11
type input "143"
click at [538, 208] on div at bounding box center [322, 175] width 645 height 351
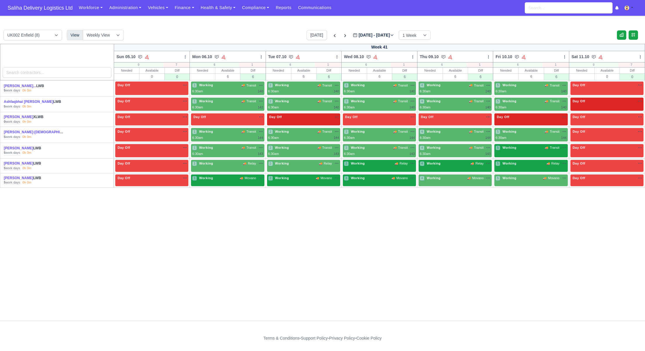
click at [512, 149] on div "5 Working" at bounding box center [507, 147] width 22 height 5
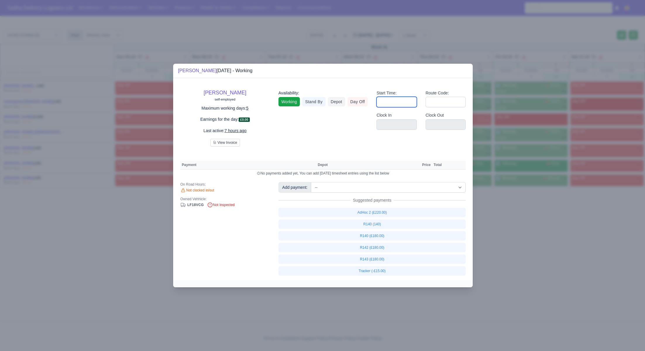
click at [412, 106] on input "Start Time:" at bounding box center [397, 102] width 40 height 11
type input "06:30"
click at [437, 105] on input "Route Code:" at bounding box center [446, 102] width 40 height 11
type input "143"
drag, startPoint x: 541, startPoint y: 235, endPoint x: 468, endPoint y: 203, distance: 80.1
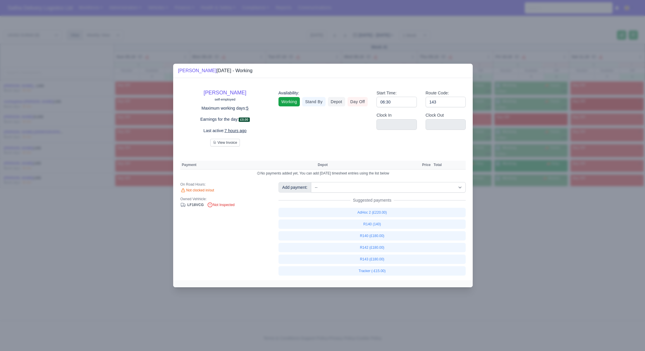
click at [541, 235] on div at bounding box center [322, 175] width 645 height 351
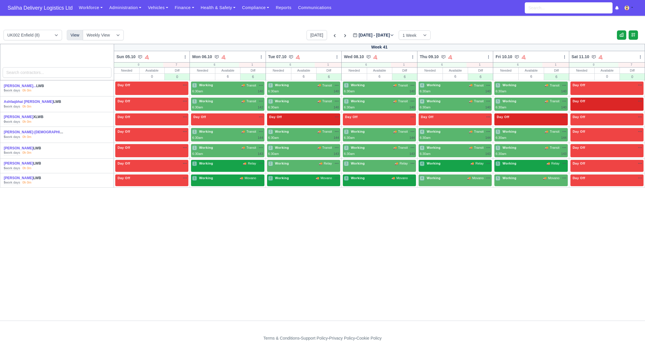
click at [246, 167] on div "1 Working 🚚 Relay" at bounding box center [227, 166] width 73 height 12
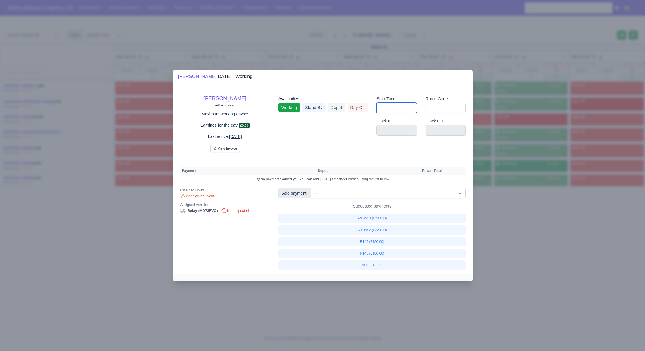
click at [400, 111] on input "Start Time:" at bounding box center [397, 108] width 40 height 11
type input "06:30"
click at [438, 112] on input "Route Code:" at bounding box center [446, 108] width 40 height 11
type input "145"
drag, startPoint x: 538, startPoint y: 228, endPoint x: 536, endPoint y: 225, distance: 3.6
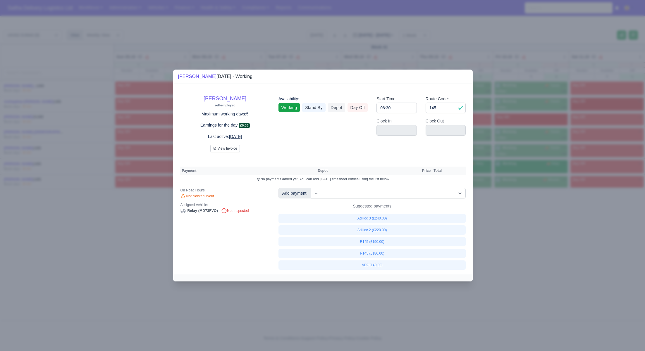
click at [538, 229] on div at bounding box center [322, 175] width 645 height 351
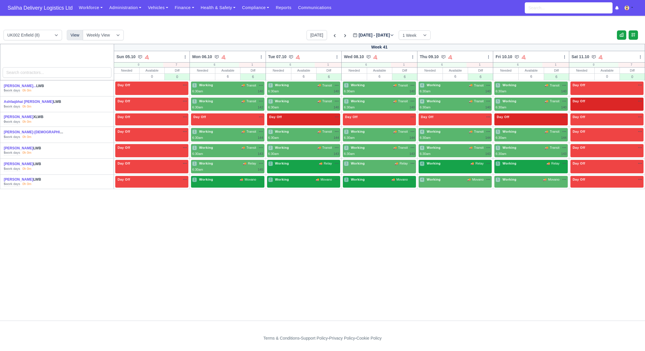
click at [305, 169] on div "2 Working 🚚 Relay" at bounding box center [303, 166] width 73 height 13
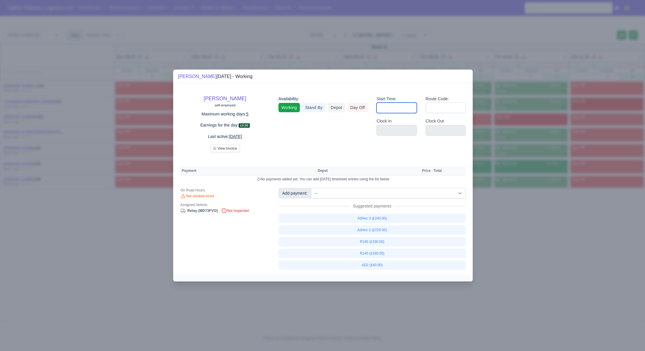
drag, startPoint x: 396, startPoint y: 107, endPoint x: 399, endPoint y: 111, distance: 5.2
click at [397, 108] on input "Start Time:" at bounding box center [397, 108] width 40 height 11
click at [439, 106] on input "Route Code:" at bounding box center [446, 108] width 40 height 11
drag, startPoint x: 503, startPoint y: 209, endPoint x: 468, endPoint y: 187, distance: 41.7
click at [503, 209] on div at bounding box center [322, 175] width 645 height 351
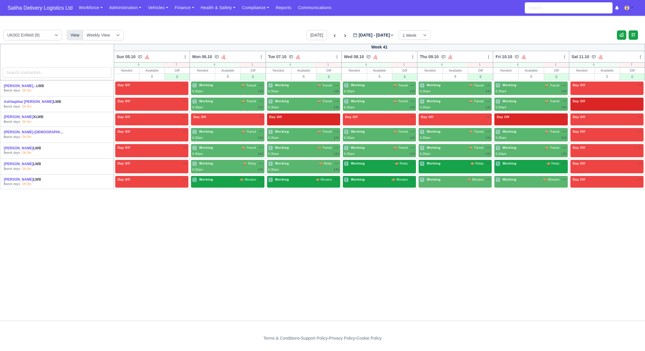
click at [384, 167] on div "3 Working 🚚 Relay" at bounding box center [379, 166] width 73 height 13
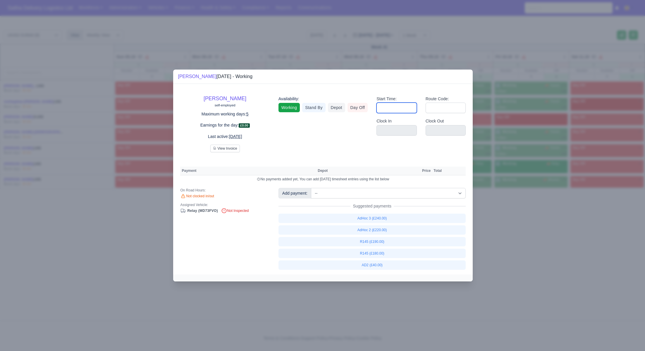
click at [396, 108] on input "Start Time:" at bounding box center [397, 108] width 40 height 11
click at [438, 110] on input "Route Code:" at bounding box center [446, 108] width 40 height 11
click at [519, 229] on div at bounding box center [322, 175] width 645 height 351
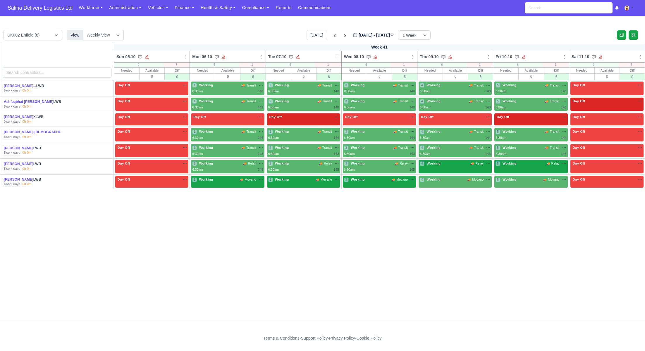
click at [451, 166] on div "4 Working 🚚 Relay" at bounding box center [455, 164] width 71 height 6
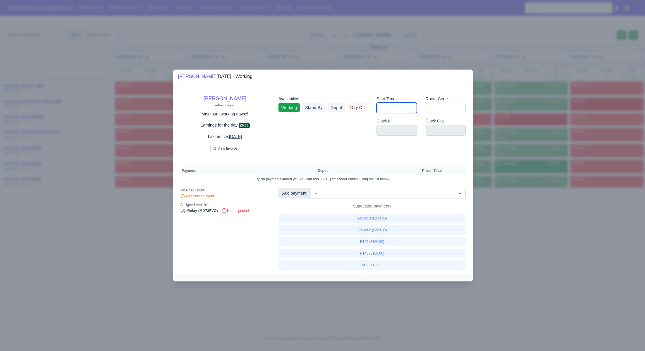
click at [399, 110] on input "Start Time:" at bounding box center [397, 108] width 40 height 11
click at [438, 108] on input "Route Code:" at bounding box center [446, 108] width 40 height 11
click at [558, 256] on div at bounding box center [322, 175] width 645 height 351
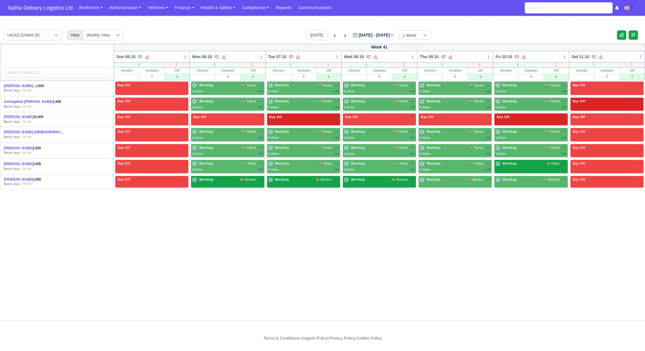
click at [521, 166] on div "5 Working 🚚 Relay" at bounding box center [531, 164] width 71 height 6
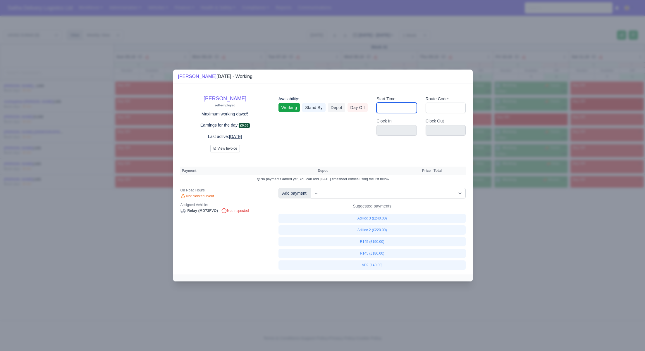
click at [397, 107] on input "Start Time:" at bounding box center [397, 108] width 40 height 11
click at [438, 112] on input "Route Code:" at bounding box center [446, 108] width 40 height 11
drag, startPoint x: 556, startPoint y: 284, endPoint x: 527, endPoint y: 247, distance: 47.0
click at [555, 284] on div at bounding box center [322, 175] width 645 height 351
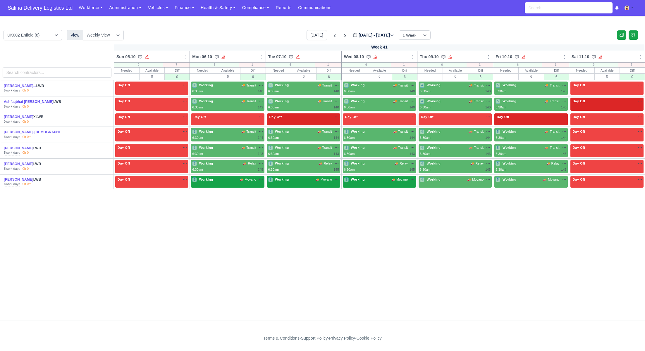
click at [231, 180] on div "1 Working 🚚 Movano" at bounding box center [227, 179] width 71 height 5
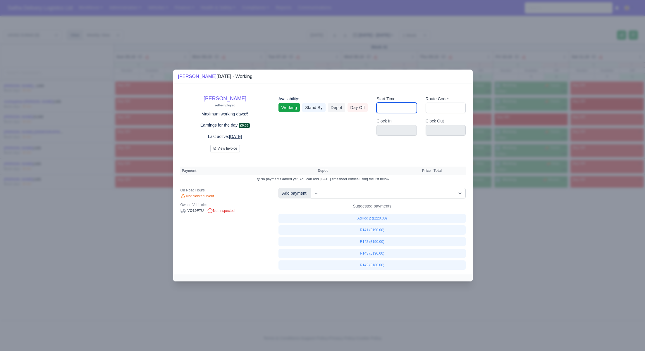
click at [389, 110] on input "Start Time:" at bounding box center [397, 108] width 40 height 11
click at [435, 108] on input "Route Code:" at bounding box center [446, 108] width 40 height 11
drag, startPoint x: 515, startPoint y: 239, endPoint x: 505, endPoint y: 234, distance: 10.9
click at [514, 239] on div at bounding box center [322, 175] width 645 height 351
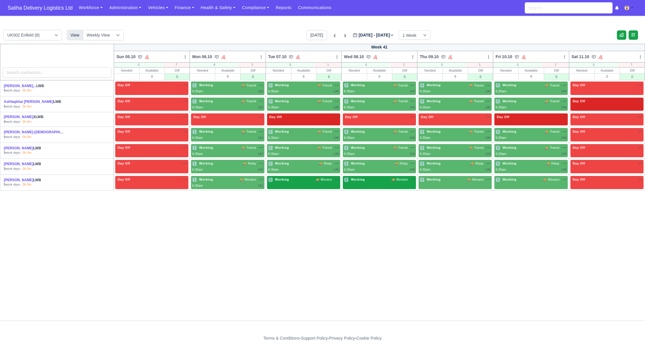
click at [320, 181] on div "2 Working 🚚 Movano" at bounding box center [303, 180] width 71 height 6
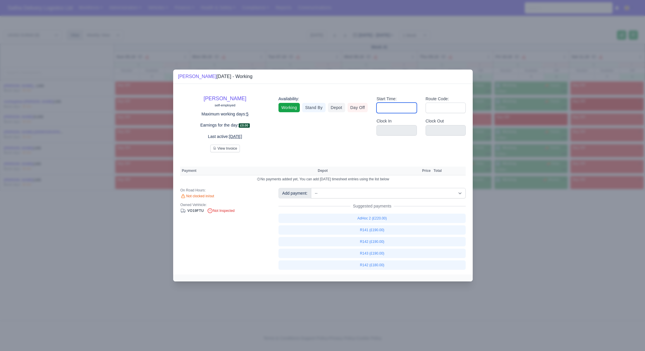
drag, startPoint x: 400, startPoint y: 107, endPoint x: 403, endPoint y: 111, distance: 4.0
click at [400, 107] on input "Start Time:" at bounding box center [397, 108] width 40 height 11
click at [442, 108] on input "Route Code:" at bounding box center [446, 108] width 40 height 11
drag, startPoint x: 534, startPoint y: 227, endPoint x: 527, endPoint y: 221, distance: 9.1
click at [534, 227] on div at bounding box center [322, 175] width 645 height 351
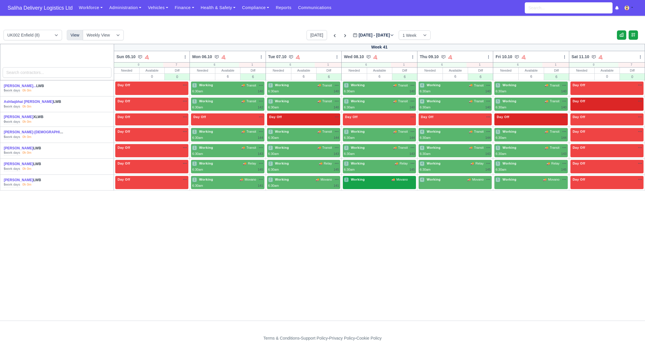
click at [389, 179] on div "3 Working 🚚 Movano" at bounding box center [379, 179] width 71 height 5
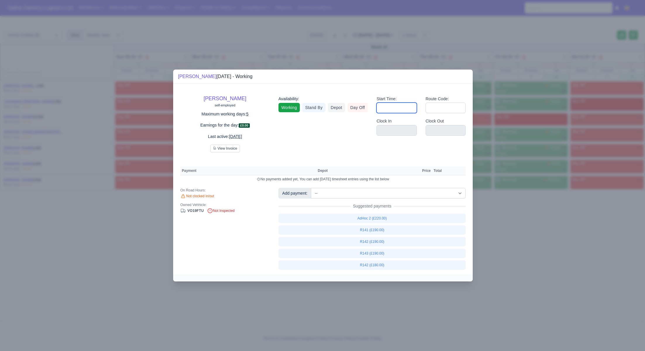
click at [397, 107] on input "Start Time:" at bounding box center [397, 108] width 40 height 11
click at [442, 109] on input "Route Code:" at bounding box center [446, 108] width 40 height 11
click at [520, 259] on div at bounding box center [322, 175] width 645 height 351
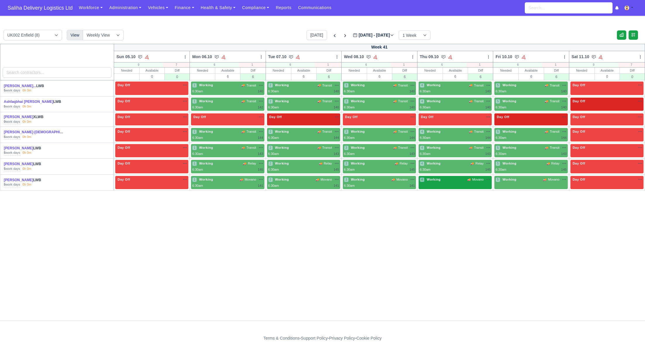
click at [457, 181] on div "4 Working 🚚 Movano" at bounding box center [455, 180] width 71 height 6
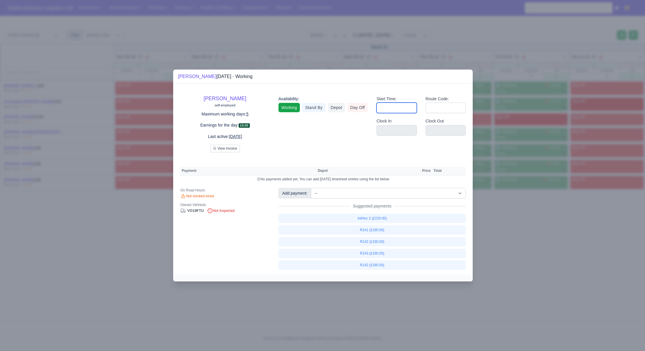
drag, startPoint x: 386, startPoint y: 104, endPoint x: 394, endPoint y: 113, distance: 12.2
click at [386, 104] on input "Start Time:" at bounding box center [397, 108] width 40 height 11
click at [439, 106] on input "Route Code:" at bounding box center [446, 108] width 40 height 11
click at [494, 216] on div at bounding box center [322, 175] width 645 height 351
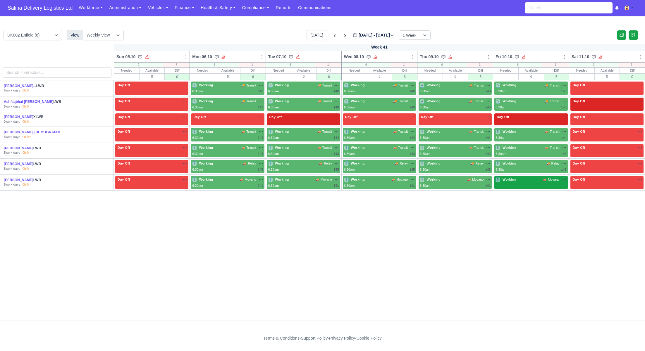
click at [523, 183] on div "5 Working 🚚 Movano" at bounding box center [531, 182] width 73 height 13
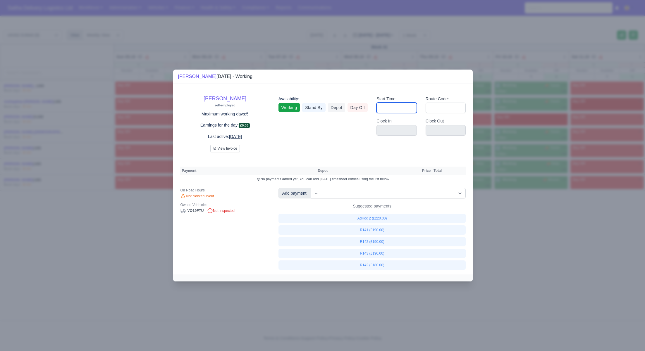
drag, startPoint x: 408, startPoint y: 108, endPoint x: 409, endPoint y: 112, distance: 4.2
click at [408, 108] on input "Start Time:" at bounding box center [397, 108] width 40 height 11
click at [433, 110] on input "Route Code:" at bounding box center [446, 108] width 40 height 11
click at [561, 291] on div at bounding box center [322, 175] width 645 height 351
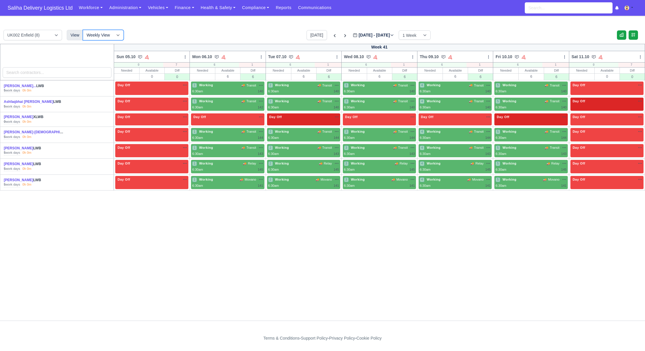
click at [121, 36] on select "Weekly View Wave times Daily Roster" at bounding box center [103, 35] width 41 height 11
click at [83, 30] on select "Weekly View Wave times Daily Roster" at bounding box center [103, 35] width 41 height 11
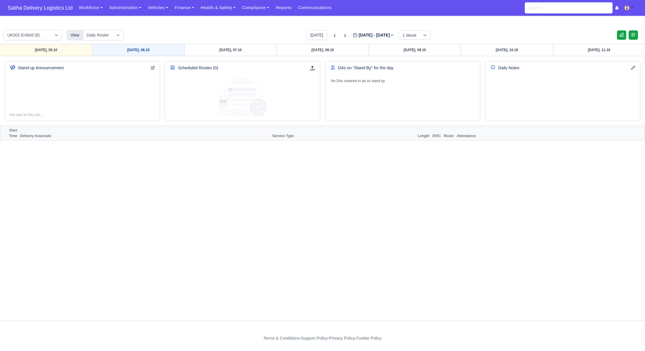
click at [148, 52] on link "Monday, 06.10" at bounding box center [138, 50] width 92 height 12
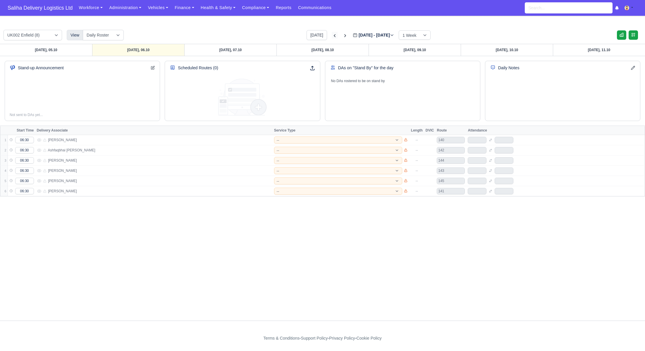
click at [332, 37] on icon at bounding box center [335, 36] width 6 height 6
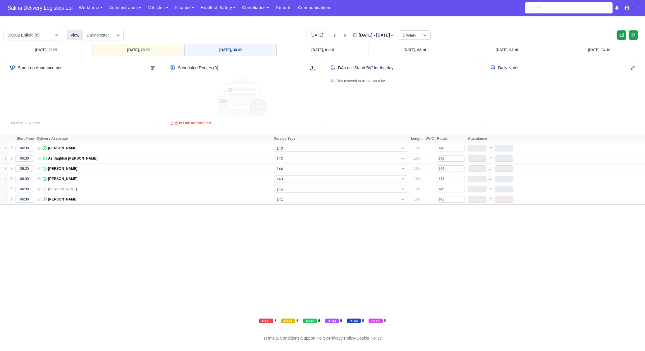
click at [217, 49] on link "Tuesday, 30.09" at bounding box center [230, 50] width 92 height 12
click at [303, 51] on link "Wednesday, 01.10" at bounding box center [323, 50] width 92 height 12
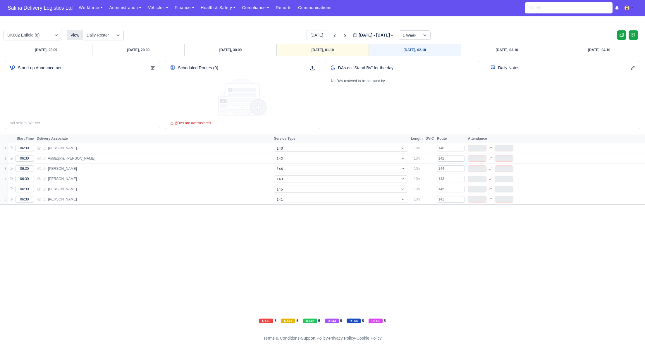
click at [395, 50] on link "Thursday, 02.10" at bounding box center [415, 50] width 92 height 12
click at [498, 50] on link "Friday, 03.10" at bounding box center [507, 50] width 92 height 12
click at [342, 36] on icon at bounding box center [345, 36] width 6 height 6
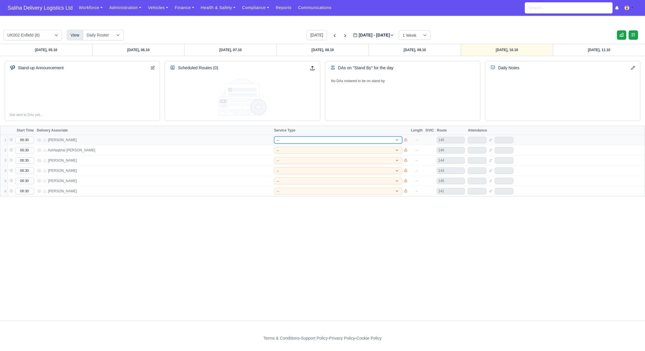
click at [329, 140] on select "-- 141 143 144 AdHoc 142 140 Supervisor 145" at bounding box center [338, 140] width 128 height 7
click at [274, 137] on select "-- 141 143 144 AdHoc 142 140 Supervisor 145" at bounding box center [338, 140] width 128 height 7
click at [307, 151] on select "-- 141 143 144 AdHoc 142 140 Supervisor 145" at bounding box center [338, 150] width 128 height 7
click at [274, 147] on select "-- 141 143 144 AdHoc 142 140 Supervisor 145" at bounding box center [338, 150] width 128 height 7
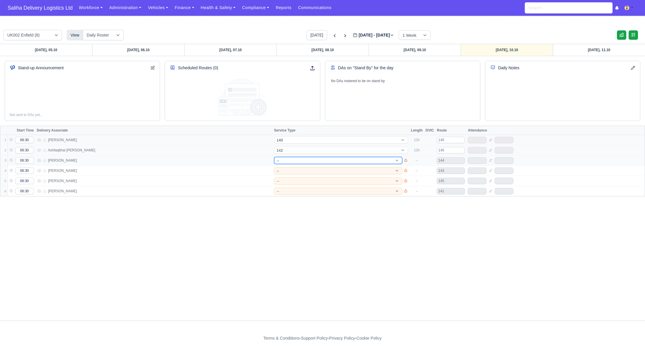
click at [303, 160] on select "-- 141 143 144 AdHoc 142 140 Supervisor 145" at bounding box center [338, 160] width 128 height 7
click at [274, 157] on select "-- 141 143 144 AdHoc 142 140 Supervisor 145" at bounding box center [338, 160] width 128 height 7
click at [291, 170] on select "-- 141 143 144 AdHoc 142 140 Supervisor 145" at bounding box center [338, 170] width 128 height 7
click at [274, 167] on select "-- 141 143 144 AdHoc 142 140 Supervisor 145" at bounding box center [338, 170] width 128 height 7
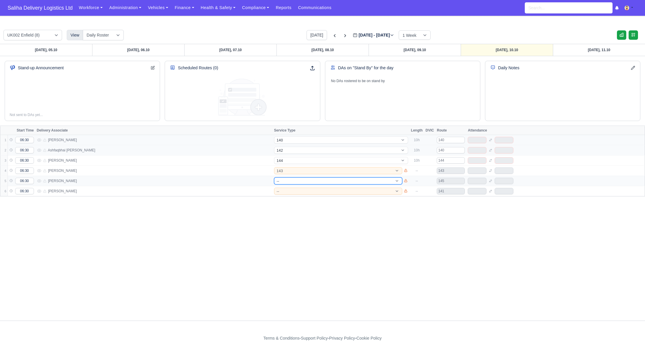
click at [293, 182] on select "-- 141 143 144 AdHoc 142 140 Supervisor 145" at bounding box center [338, 181] width 128 height 7
click at [274, 178] on select "-- 141 143 144 AdHoc 142 140 Supervisor 145" at bounding box center [338, 181] width 128 height 7
click at [292, 189] on select "-- 141 143 144 AdHoc 142 140 Supervisor 145" at bounding box center [338, 191] width 128 height 7
click at [274, 188] on select "-- 141 143 144 AdHoc 142 140 Supervisor 145" at bounding box center [338, 191] width 128 height 7
drag, startPoint x: 477, startPoint y: 233, endPoint x: 326, endPoint y: 66, distance: 224.4
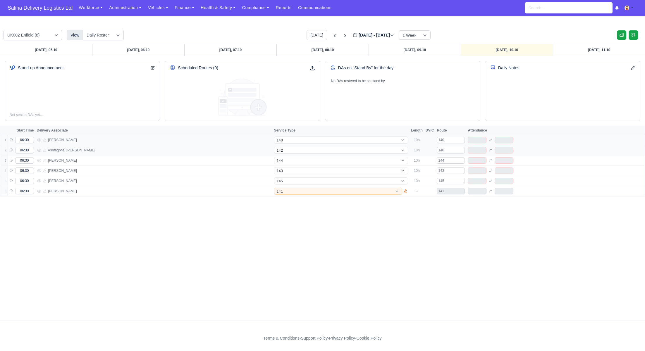
click at [476, 231] on div "Sunday, 05.10 Monday, 06.10 Tuesday, 07.10 Wednesday, 08.10 Thursday, 09.10 Fri…" at bounding box center [322, 182] width 645 height 277
click at [158, 51] on link "Monday, 06.10" at bounding box center [138, 50] width 92 height 12
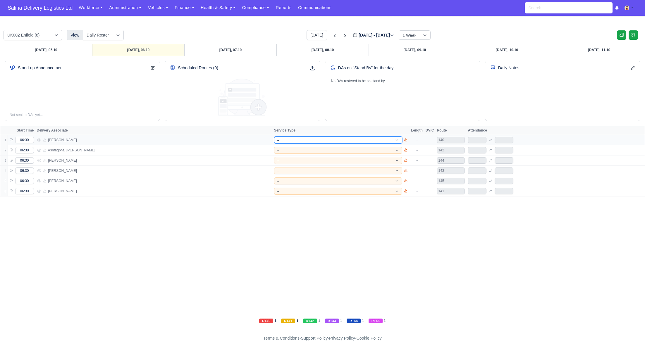
click at [297, 140] on select "-- 141 143 144 AdHoc 142 140 Supervisor 145" at bounding box center [338, 140] width 128 height 7
click at [274, 137] on select "-- 141 143 144 AdHoc 142 140 Supervisor 145" at bounding box center [338, 140] width 128 height 7
click at [296, 150] on select "-- 141 143 144 AdHoc 142 140 Supervisor 145" at bounding box center [338, 150] width 128 height 7
click at [274, 147] on select "-- 141 143 144 AdHoc 142 140 Supervisor 145" at bounding box center [338, 150] width 128 height 7
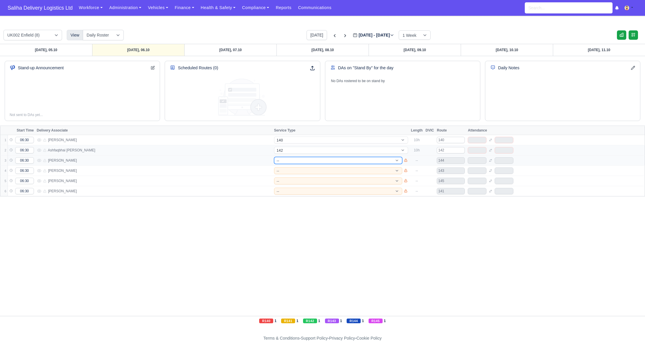
click at [296, 162] on select "-- 141 143 144 AdHoc 142 140 Supervisor 145" at bounding box center [338, 160] width 128 height 7
click at [274, 157] on select "-- 141 143 144 AdHoc 142 140 Supervisor 145" at bounding box center [338, 160] width 128 height 7
click at [295, 171] on select "-- 141 143 144 AdHoc 142 140 Supervisor 145" at bounding box center [338, 170] width 128 height 7
click at [274, 167] on select "-- 141 143 144 AdHoc 142 140 Supervisor 145" at bounding box center [338, 170] width 128 height 7
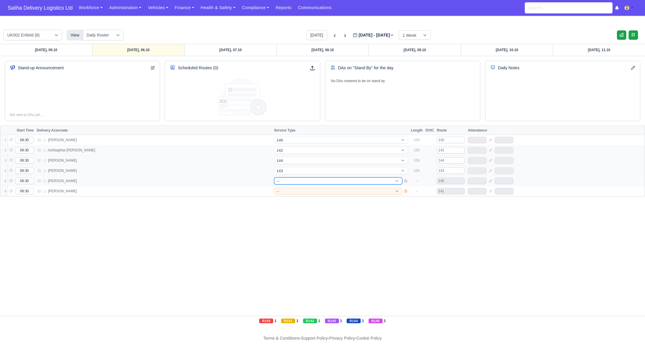
click at [302, 180] on select "-- 141 143 144 AdHoc 142 140 Supervisor 145" at bounding box center [338, 181] width 128 height 7
click at [274, 178] on select "-- 141 143 144 AdHoc 142 140 Supervisor 145" at bounding box center [338, 181] width 128 height 7
click at [302, 190] on select "-- 141 143 144 AdHoc 142 140 Supervisor 145" at bounding box center [338, 191] width 128 height 7
click at [274, 188] on select "-- 141 143 144 AdHoc 142 140 Supervisor 145" at bounding box center [338, 191] width 128 height 7
click at [254, 54] on link "Tuesday, 07.10" at bounding box center [230, 50] width 92 height 12
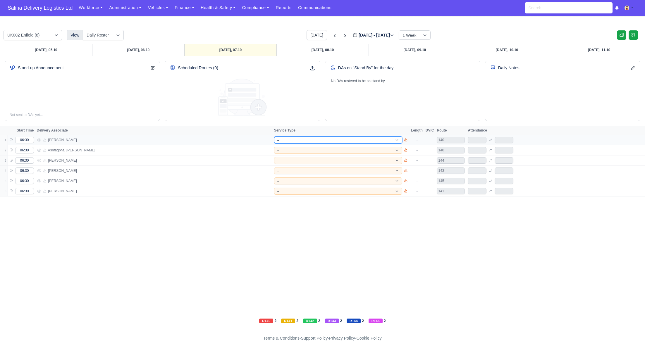
click at [303, 141] on select "-- 141 143 144 AdHoc 142 140 Supervisor 145" at bounding box center [338, 140] width 128 height 7
click at [274, 137] on select "-- 141 143 144 AdHoc 142 140 Supervisor 145" at bounding box center [338, 140] width 128 height 7
click at [295, 152] on select "-- 141 143 144 AdHoc 142 140 Supervisor 145" at bounding box center [338, 150] width 128 height 7
click at [274, 147] on select "-- 141 143 144 AdHoc 142 140 Supervisor 145" at bounding box center [338, 150] width 128 height 7
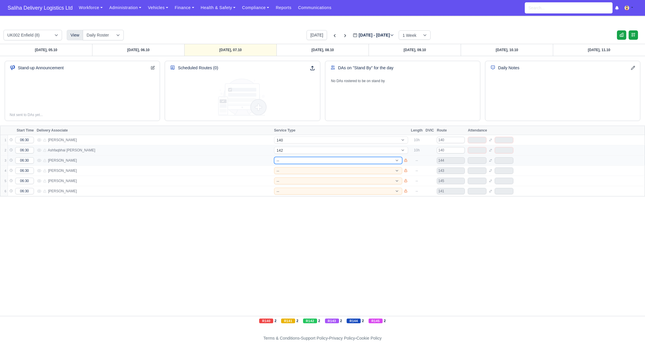
click at [291, 158] on select "-- 141 143 144 AdHoc 142 140 Supervisor 145" at bounding box center [338, 160] width 128 height 7
click at [274, 157] on select "-- 141 143 144 AdHoc 142 140 Supervisor 145" at bounding box center [338, 160] width 128 height 7
click at [290, 171] on select "-- 141 143 144 AdHoc 142 140 Supervisor 145" at bounding box center [338, 170] width 128 height 7
click at [274, 167] on select "-- 141 143 144 AdHoc 142 140 Supervisor 145" at bounding box center [338, 170] width 128 height 7
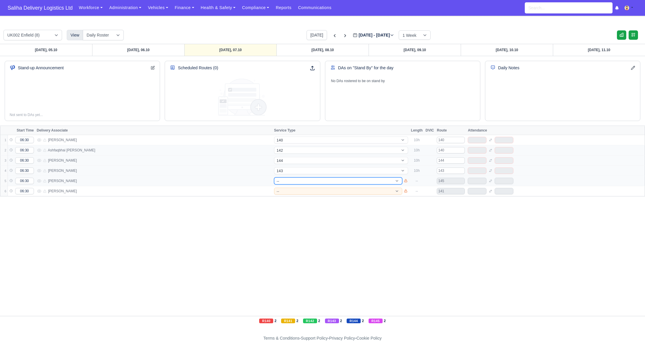
click at [291, 181] on select "-- 141 143 144 AdHoc 142 140 Supervisor 145" at bounding box center [338, 181] width 128 height 7
click at [274, 178] on select "-- 141 143 144 AdHoc 142 140 Supervisor 145" at bounding box center [338, 181] width 128 height 7
click at [291, 191] on select "-- 141 143 144 AdHoc 142 140 Supervisor 145" at bounding box center [338, 191] width 128 height 7
click at [274, 188] on select "-- 141 143 144 AdHoc 142 140 Supervisor 145" at bounding box center [338, 191] width 128 height 7
click at [313, 54] on link "Wednesday, 08.10" at bounding box center [323, 50] width 92 height 12
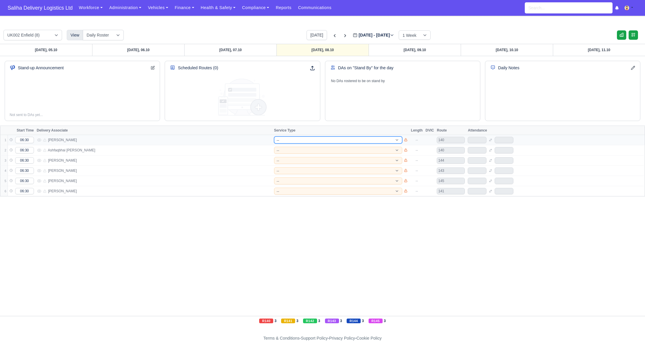
click at [283, 140] on select "-- 141 143 144 AdHoc 142 140 Supervisor 145" at bounding box center [338, 140] width 128 height 7
click at [274, 137] on select "-- 141 143 144 AdHoc 142 140 Supervisor 145" at bounding box center [338, 140] width 128 height 7
click at [298, 148] on select "-- 141 143 144 AdHoc 142 140 Supervisor 145" at bounding box center [338, 150] width 128 height 7
click at [274, 147] on select "-- 141 143 144 AdHoc 142 140 Supervisor 145" at bounding box center [338, 150] width 128 height 7
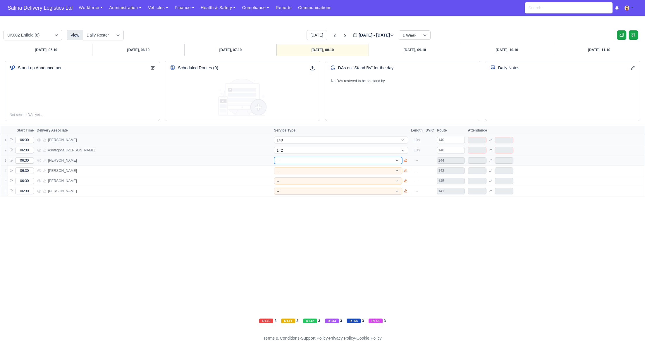
click at [287, 158] on select "-- 141 143 144 AdHoc 142 140 Supervisor 145" at bounding box center [338, 160] width 128 height 7
click at [274, 157] on select "-- 141 143 144 AdHoc 142 140 Supervisor 145" at bounding box center [338, 160] width 128 height 7
click at [290, 170] on select "-- 141 143 144 AdHoc 142 140 Supervisor 145" at bounding box center [338, 170] width 128 height 7
click at [274, 167] on select "-- 141 143 144 AdHoc 142 140 Supervisor 145" at bounding box center [338, 170] width 128 height 7
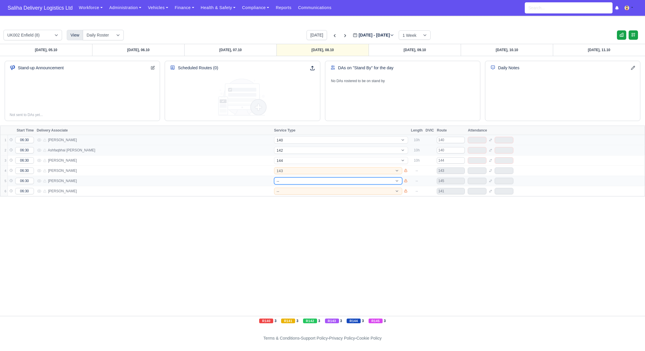
click at [293, 182] on select "-- 141 143 144 AdHoc 142 140 Supervisor 145" at bounding box center [338, 181] width 128 height 7
click at [274, 178] on select "-- 141 143 144 AdHoc 142 140 Supervisor 145" at bounding box center [338, 181] width 128 height 7
click at [287, 188] on select "-- 141 143 144 AdHoc 142 140 Supervisor 145" at bounding box center [338, 191] width 128 height 7
click at [274, 188] on select "-- 141 143 144 AdHoc 142 140 Supervisor 145" at bounding box center [338, 191] width 128 height 7
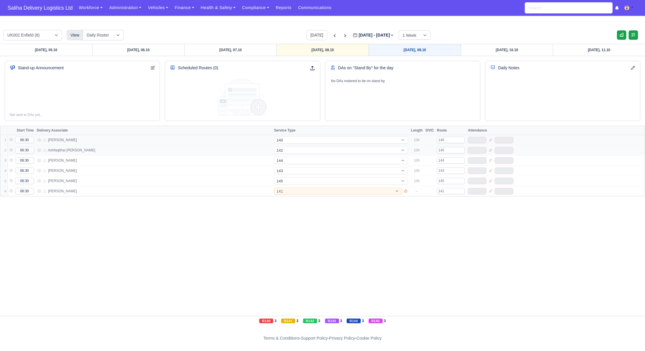
click at [394, 50] on link "Thursday, 09.10" at bounding box center [415, 50] width 92 height 12
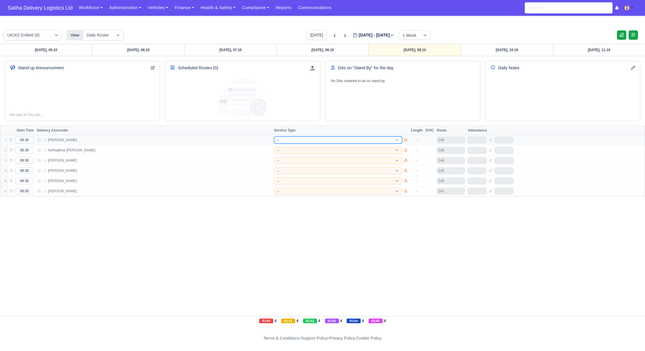
click at [286, 140] on select "-- 141 143 144 AdHoc 142 140 Supervisor 145" at bounding box center [338, 140] width 128 height 7
click at [274, 137] on select "-- 141 143 144 AdHoc 142 140 Supervisor 145" at bounding box center [338, 140] width 128 height 7
click at [295, 150] on select "-- 141 143 144 AdHoc 142 140 Supervisor 145" at bounding box center [338, 150] width 128 height 7
click at [291, 150] on select "-- 141 143 144 AdHoc 142 140 Supervisor 145" at bounding box center [338, 150] width 128 height 7
click at [274, 147] on select "-- 141 143 144 AdHoc 142 140 Supervisor 145" at bounding box center [338, 150] width 128 height 7
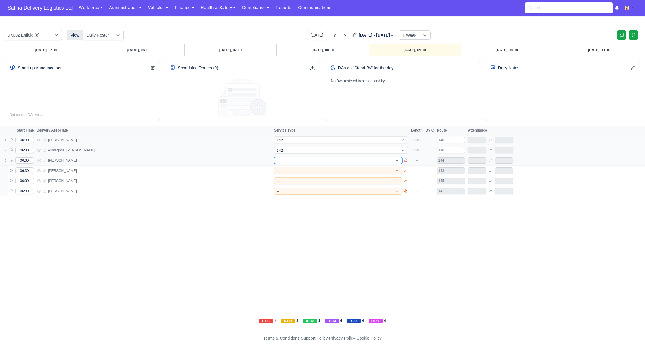
click at [296, 160] on select "-- 141 143 144 AdHoc 142 140 Supervisor 145" at bounding box center [338, 160] width 128 height 7
click at [274, 157] on select "-- 141 143 144 AdHoc 142 140 Supervisor 145" at bounding box center [338, 160] width 128 height 7
click at [289, 169] on select "-- 141 143 144 AdHoc 142 140 Supervisor 145" at bounding box center [338, 170] width 128 height 7
click at [274, 167] on select "-- 141 143 144 AdHoc 142 140 Supervisor 145" at bounding box center [338, 170] width 128 height 7
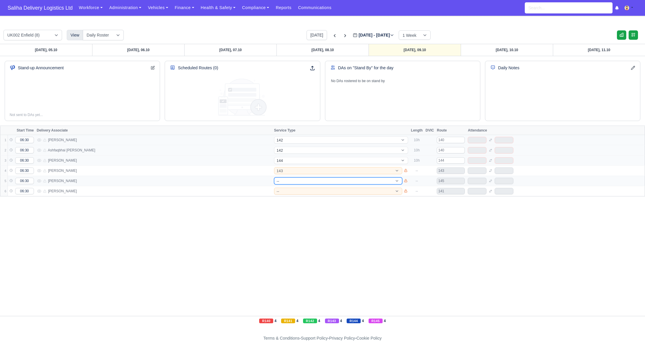
click at [290, 178] on select "-- 141 143 144 AdHoc 142 140 Supervisor 145" at bounding box center [338, 181] width 128 height 7
click at [274, 178] on select "-- 141 143 144 AdHoc 142 140 Supervisor 145" at bounding box center [338, 181] width 128 height 7
click at [292, 190] on select "-- 141 143 144 AdHoc 142 140 Supervisor 145" at bounding box center [338, 191] width 128 height 7
click at [274, 188] on select "-- 141 143 144 AdHoc 142 140 Supervisor 145" at bounding box center [338, 191] width 128 height 7
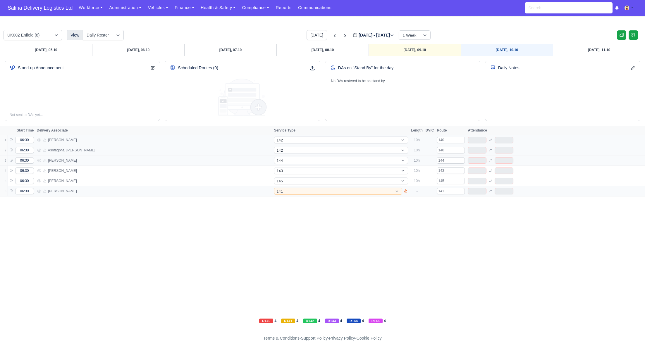
click at [481, 53] on link "Friday, 10.10" at bounding box center [507, 50] width 92 height 12
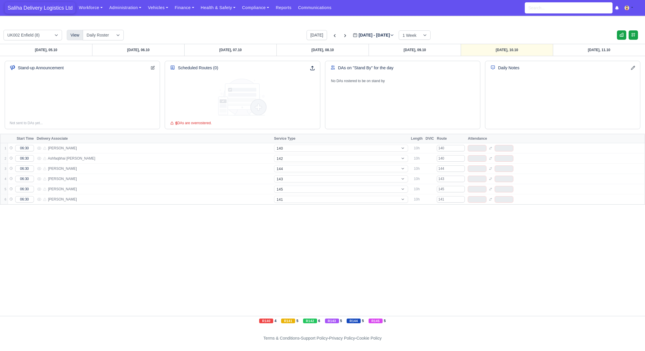
click at [47, 6] on span "Saliha Delivery Logistics Ltd" at bounding box center [40, 8] width 71 height 12
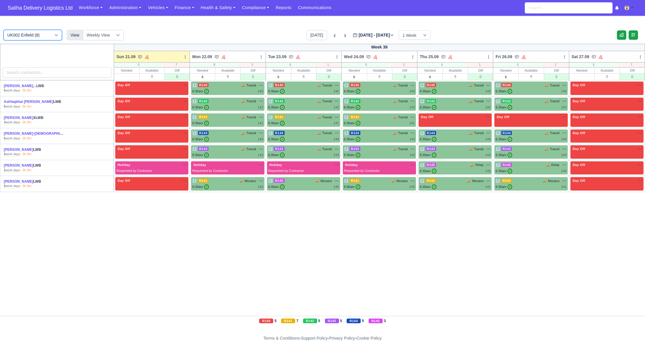
click at [61, 37] on select "UK002 Enfield (8)" at bounding box center [33, 35] width 59 height 11
click at [342, 35] on icon at bounding box center [345, 36] width 6 height 6
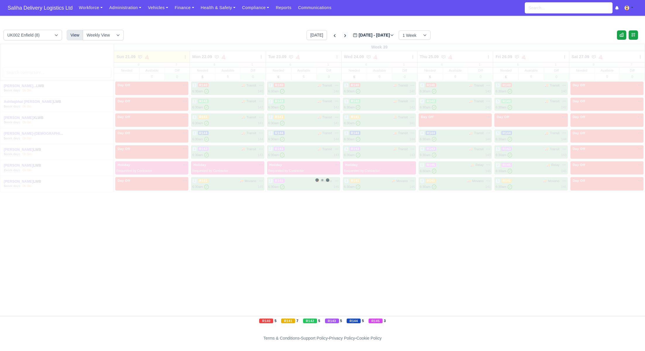
type input "2025-09-28"
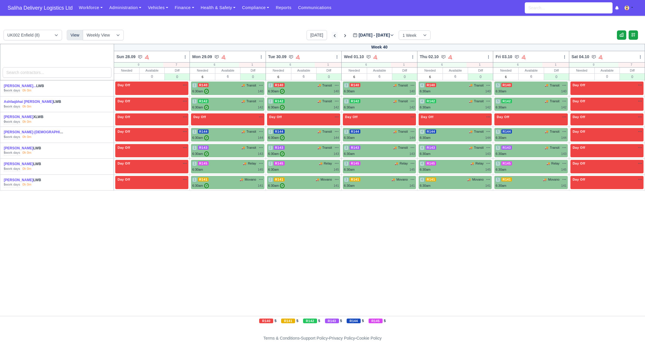
click at [332, 37] on icon at bounding box center [335, 36] width 6 height 6
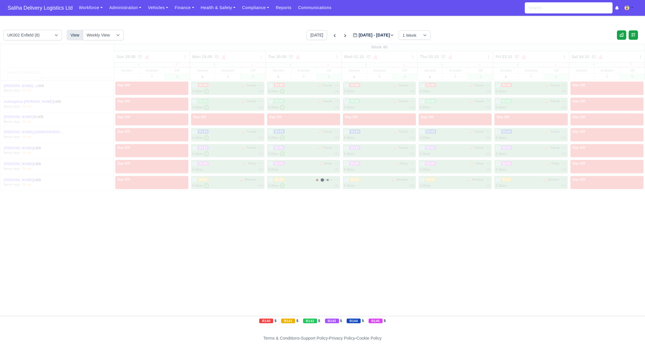
type input "[DATE]"
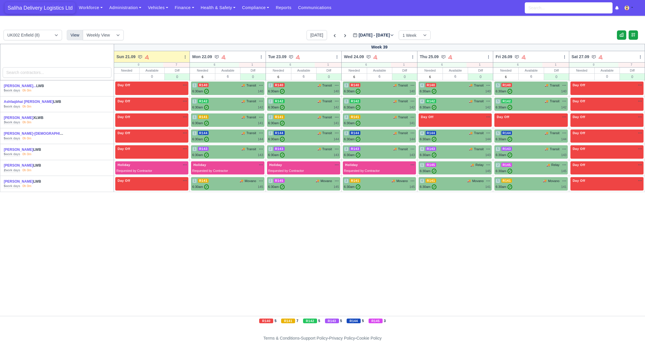
click at [43, 7] on span "Saliha Delivery Logistics Ltd" at bounding box center [40, 8] width 71 height 12
click at [42, 10] on span "Saliha Delivery Logistics Ltd" at bounding box center [40, 8] width 71 height 12
click at [54, 9] on span "Saliha Delivery Logistics Ltd" at bounding box center [40, 8] width 71 height 12
